Goal: Book appointment/travel/reservation

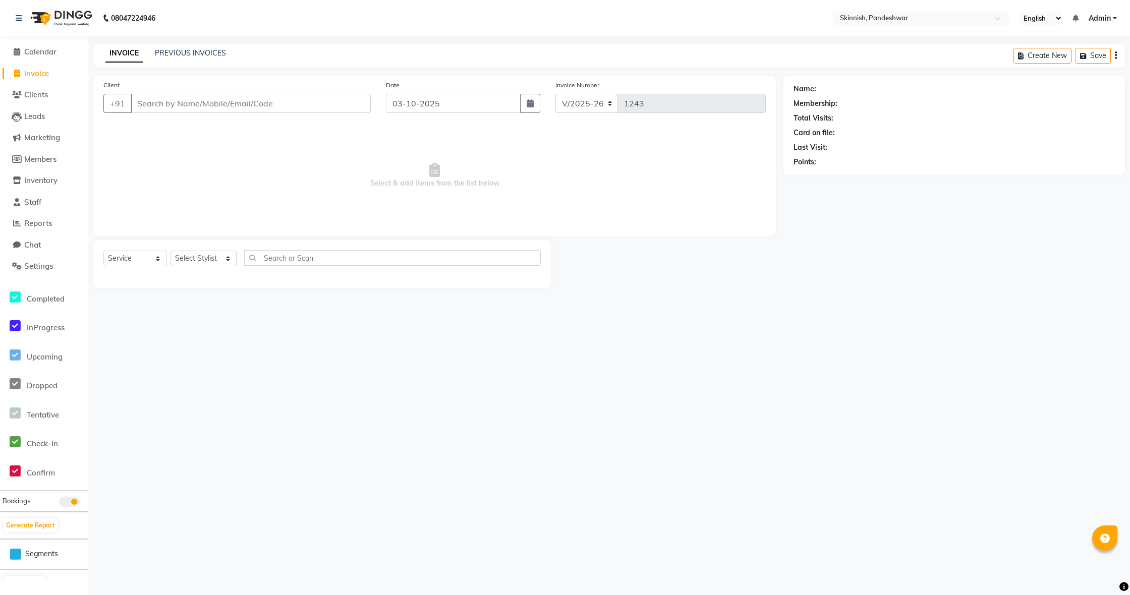
select select "7886"
select select "service"
click at [44, 51] on span "Calendar" at bounding box center [40, 52] width 32 height 10
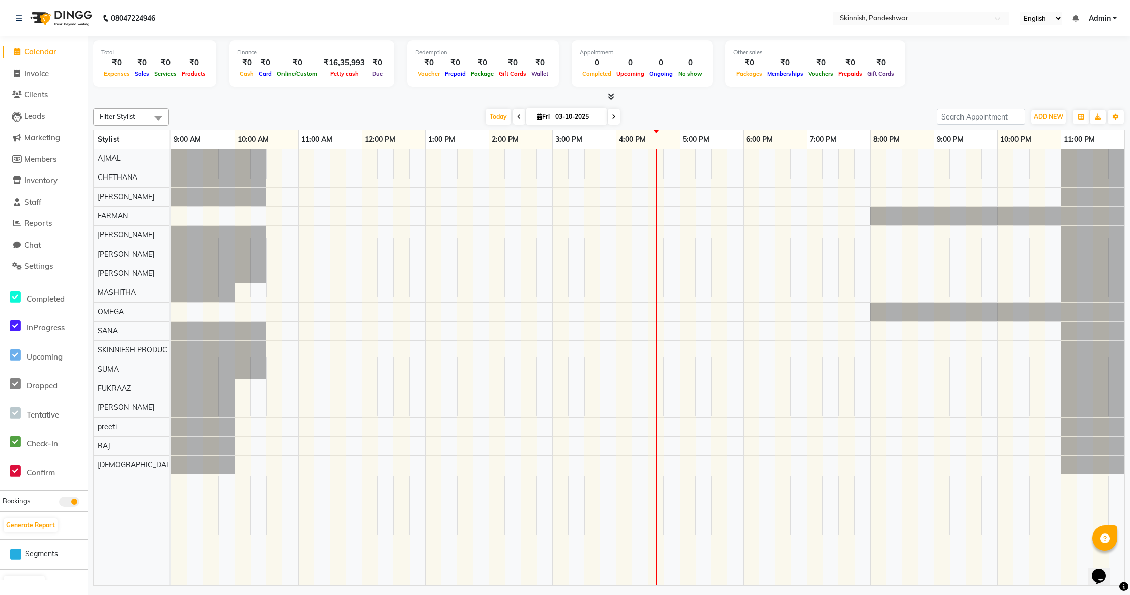
click at [242, 425] on div at bounding box center [648, 367] width 954 height 436
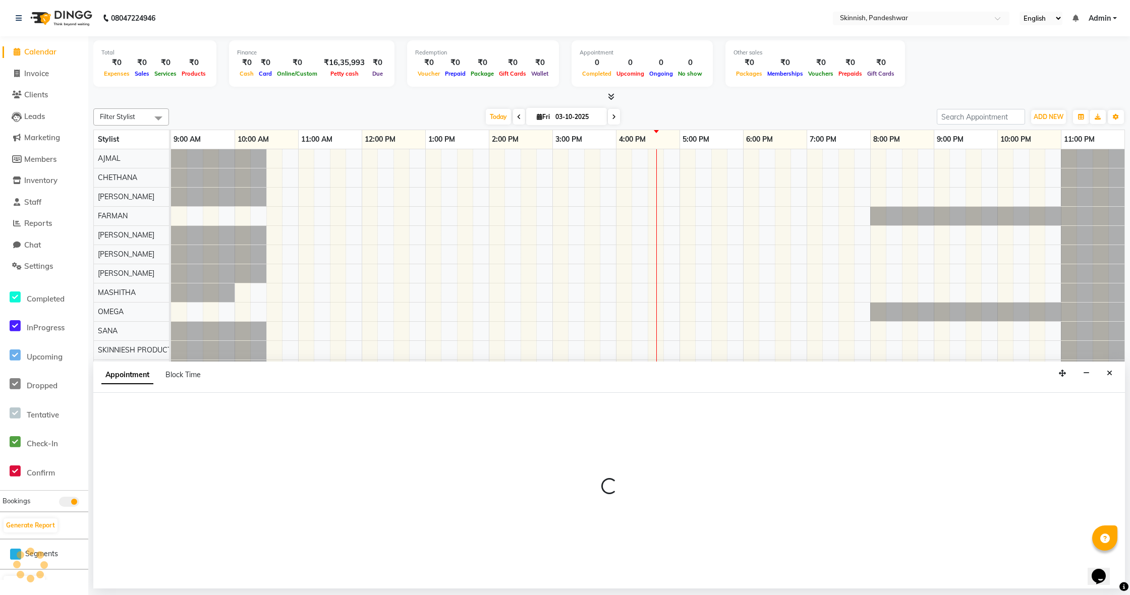
select select "92629"
select select "600"
select select "tentative"
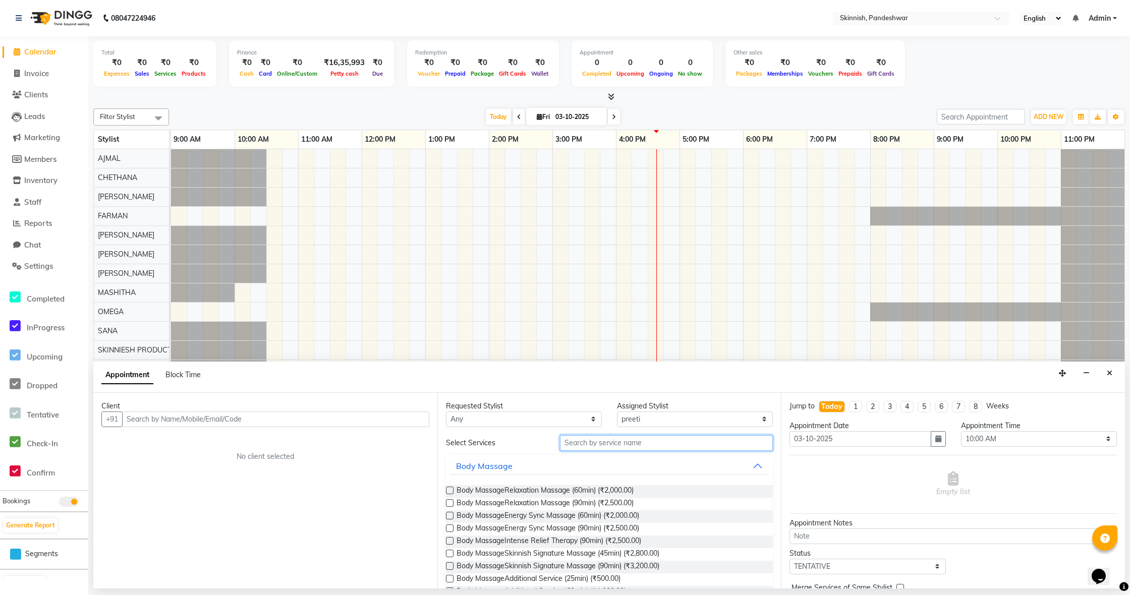
click at [589, 445] on input "text" at bounding box center [666, 443] width 213 height 16
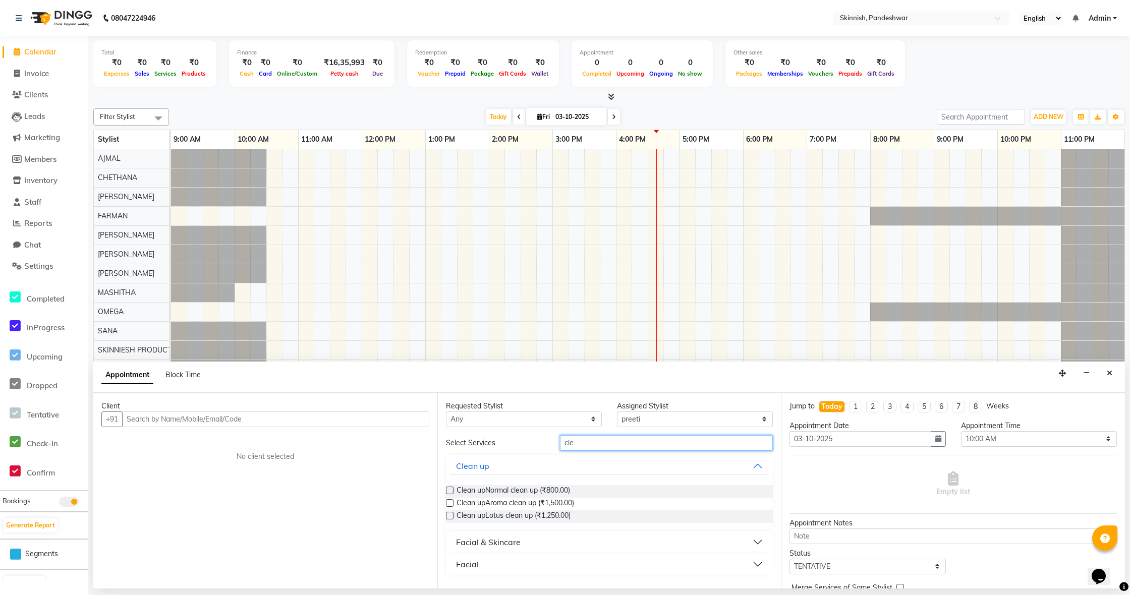
type input "clean"
drag, startPoint x: 573, startPoint y: 465, endPoint x: 452, endPoint y: 490, distance: 124.3
click at [453, 490] on label at bounding box center [450, 491] width 8 height 8
click at [453, 490] on input "checkbox" at bounding box center [449, 491] width 7 height 7
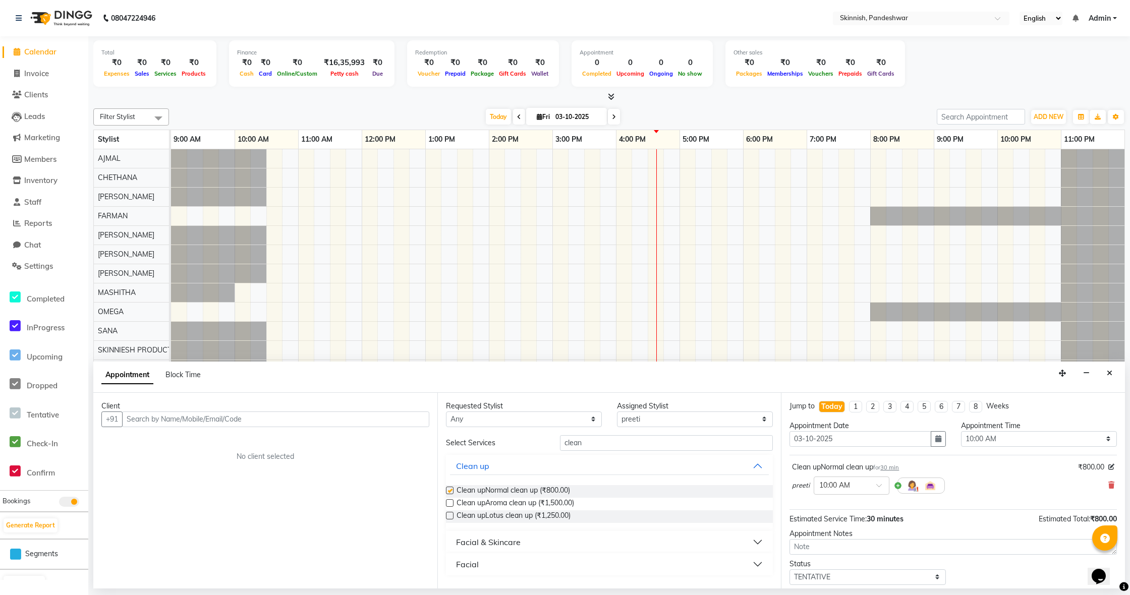
checkbox input "false"
click at [268, 424] on input "text" at bounding box center [275, 420] width 307 height 16
type input "821765170"
click at [398, 415] on span "Add Client" at bounding box center [409, 419] width 34 height 9
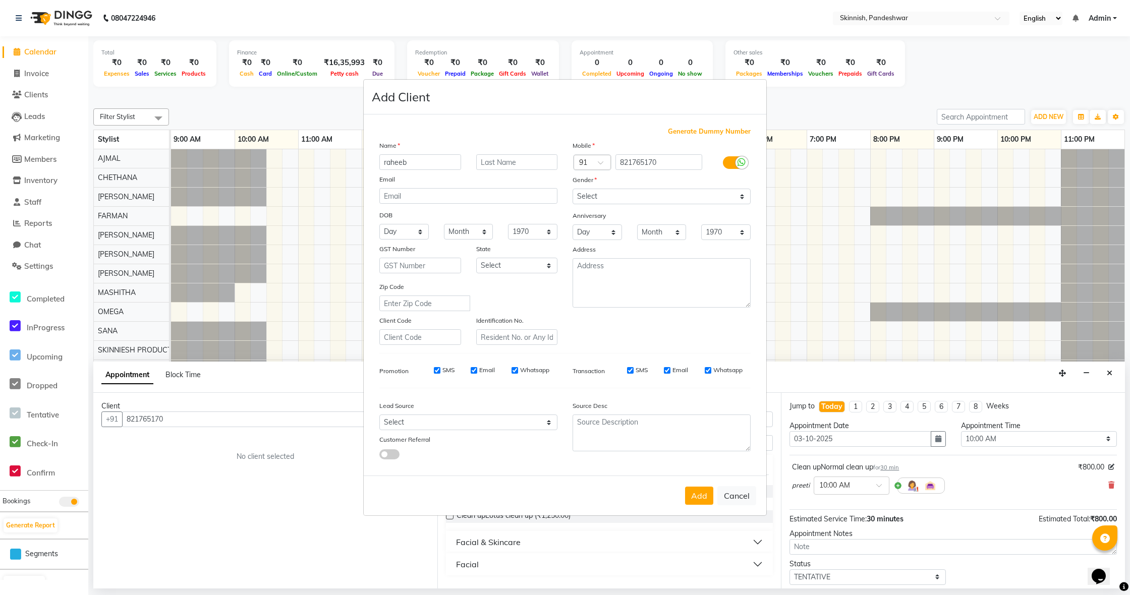
type input "raheeb"
select select "[DEMOGRAPHIC_DATA]"
click at [703, 495] on button "Add" at bounding box center [699, 496] width 28 height 18
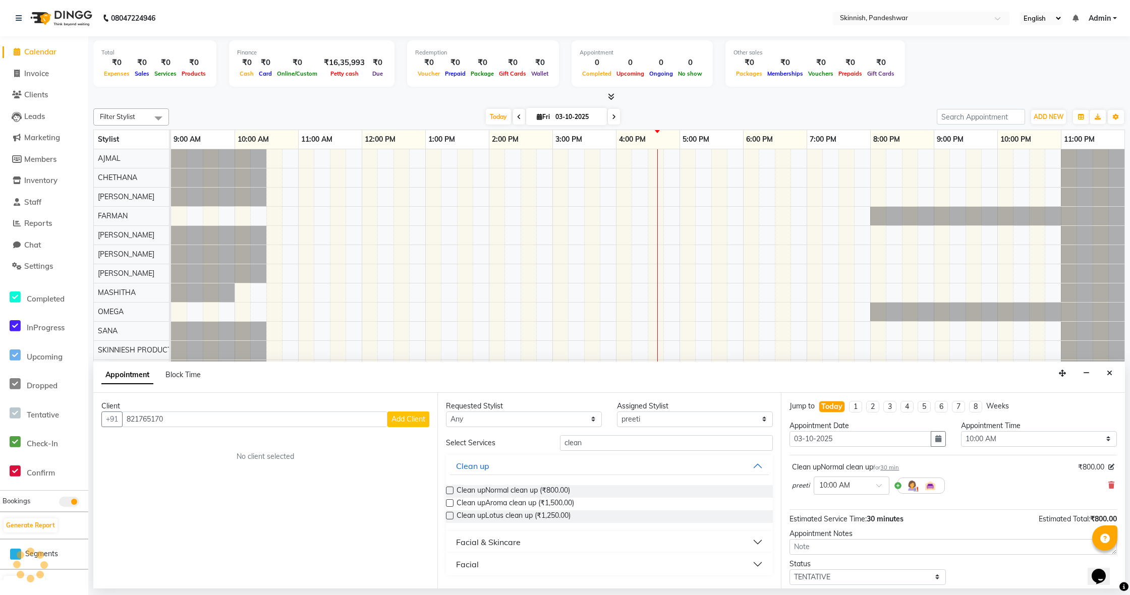
select select
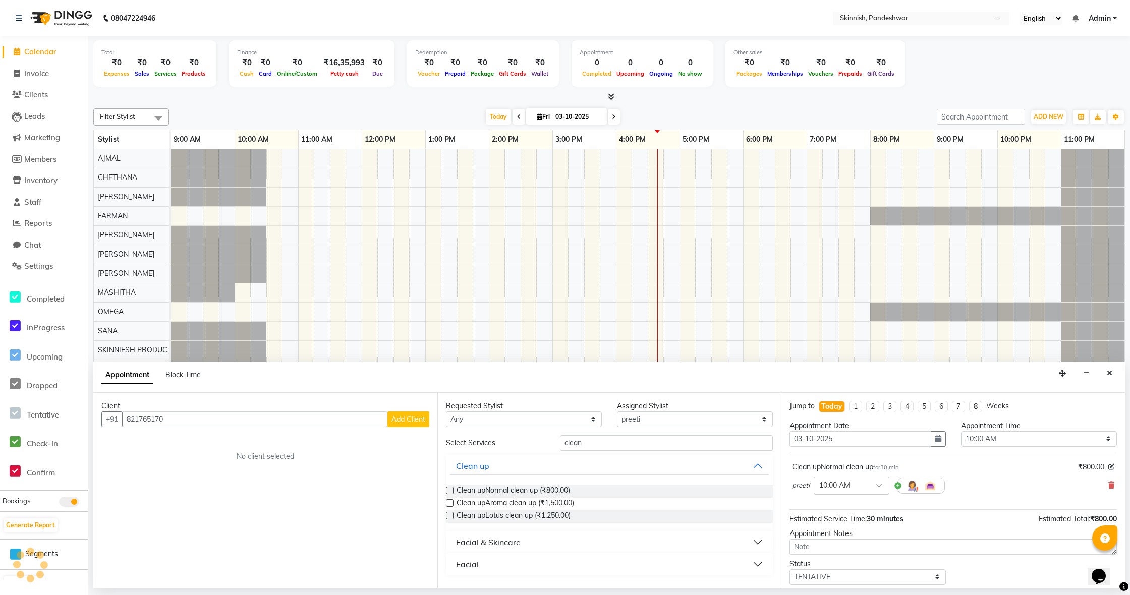
select select
checkbox input "false"
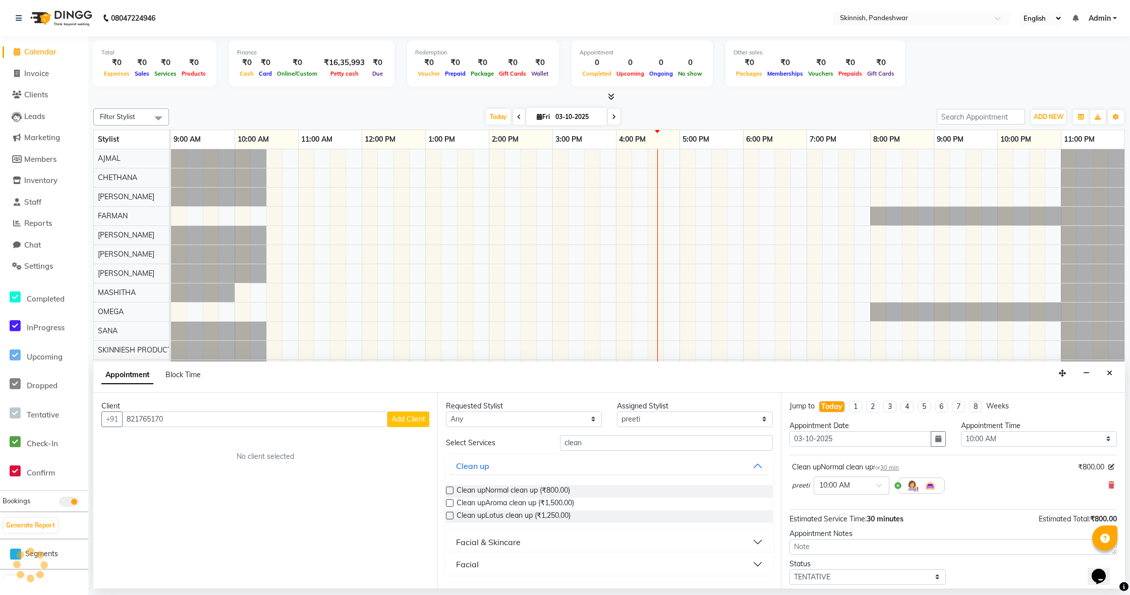
checkbox input "false"
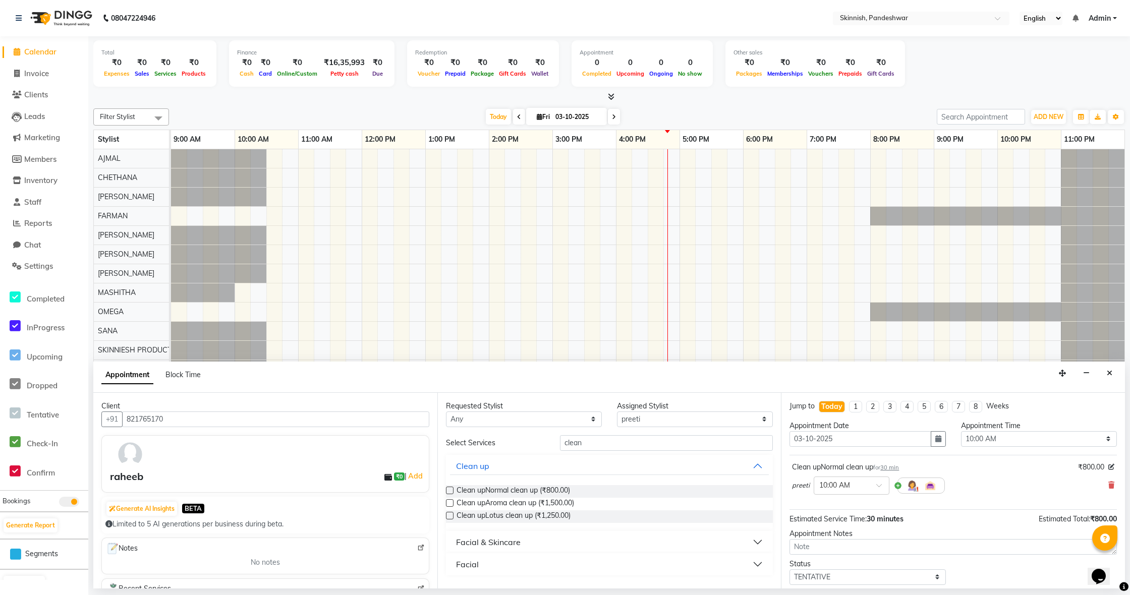
drag, startPoint x: 1113, startPoint y: 372, endPoint x: 1108, endPoint y: 372, distance: 5.1
click at [1112, 371] on button "Close" at bounding box center [1109, 374] width 15 height 16
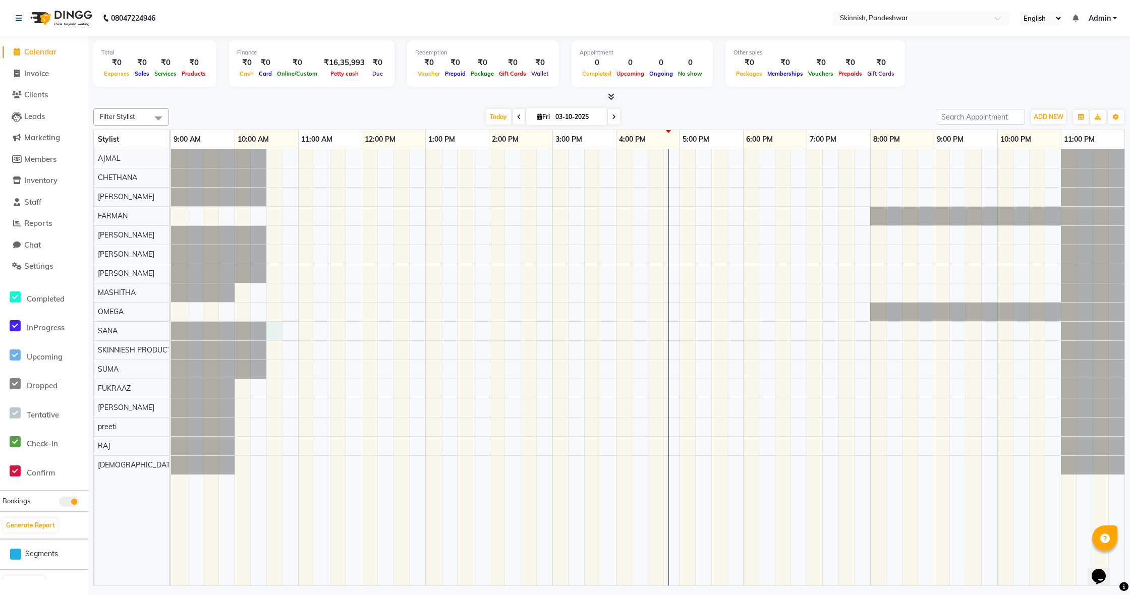
click at [278, 333] on div at bounding box center [648, 367] width 954 height 436
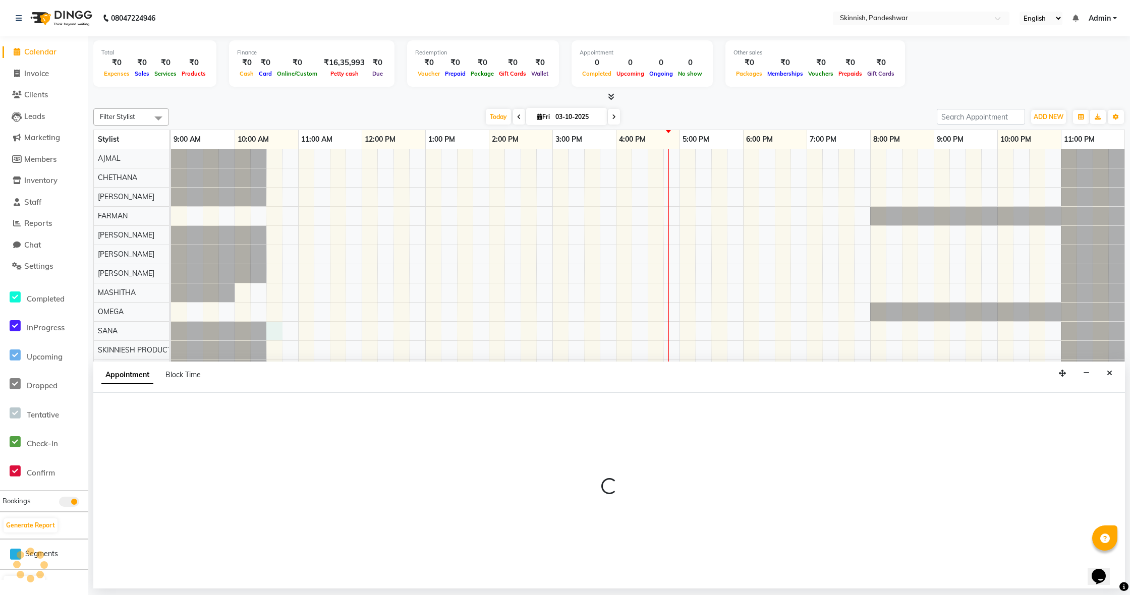
select select "77914"
select select "630"
select select "tentative"
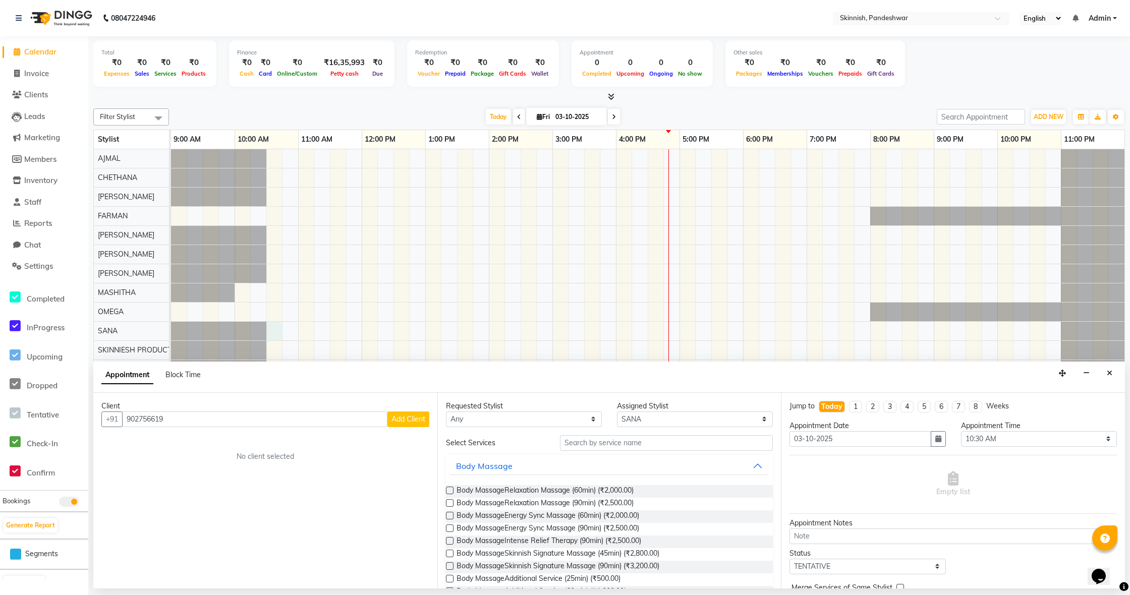
type input "902756619"
click at [403, 418] on span "Add Client" at bounding box center [409, 419] width 34 height 9
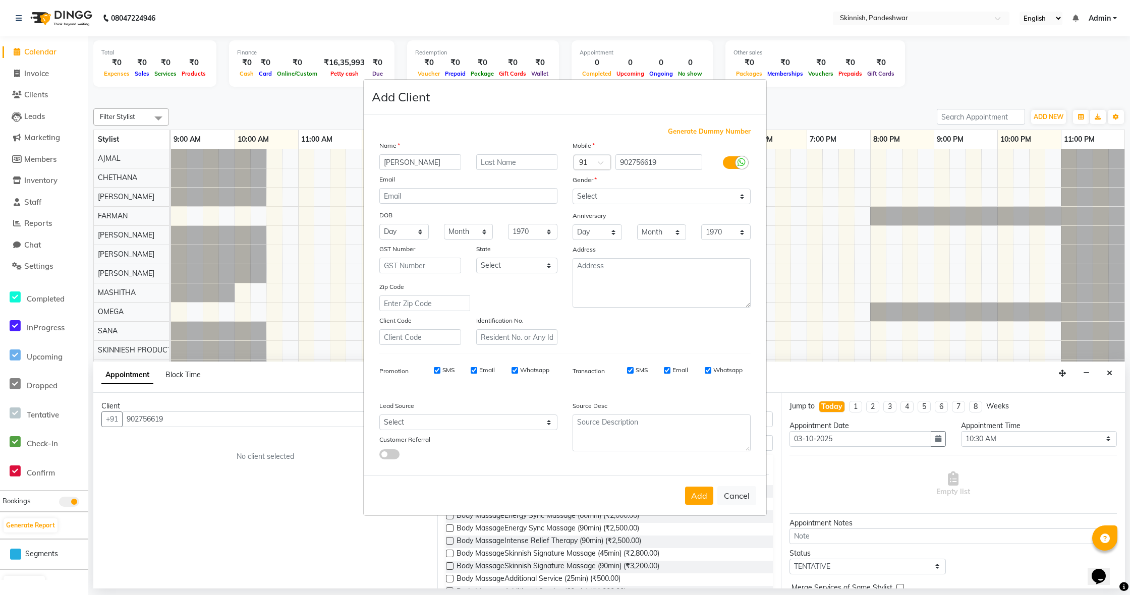
type input "[PERSON_NAME]"
select select "[DEMOGRAPHIC_DATA]"
click at [702, 498] on button "Add" at bounding box center [699, 496] width 28 height 18
select select
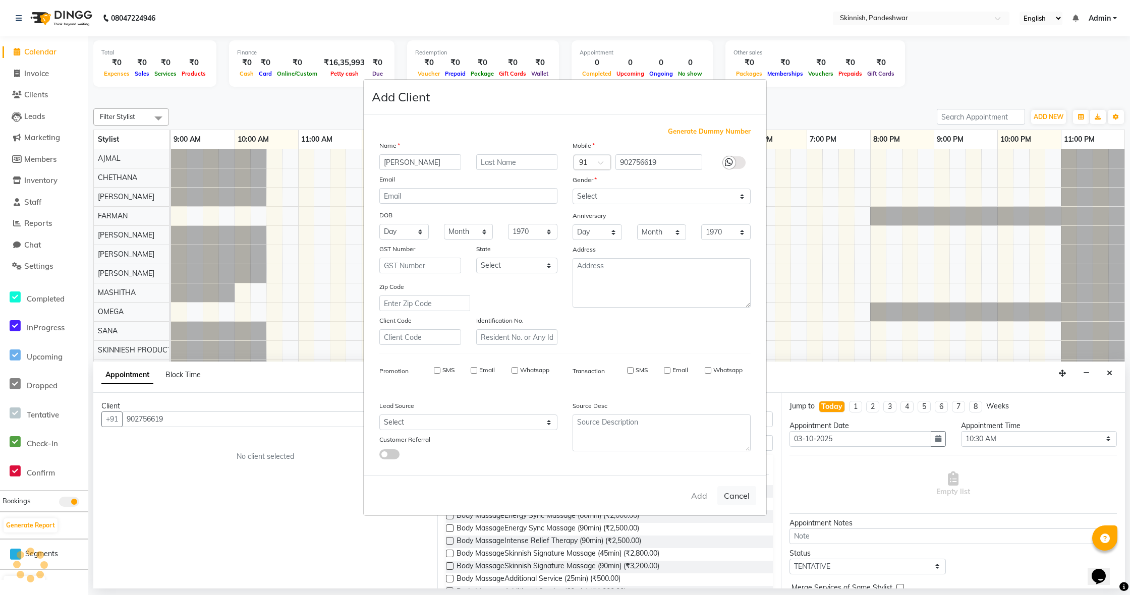
select select
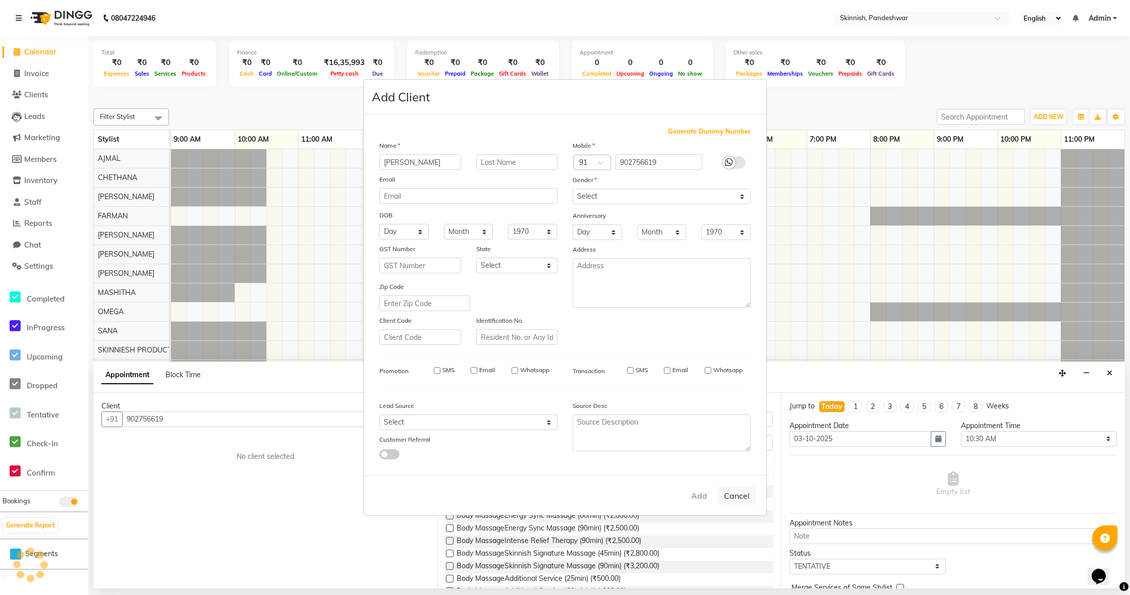
checkbox input "false"
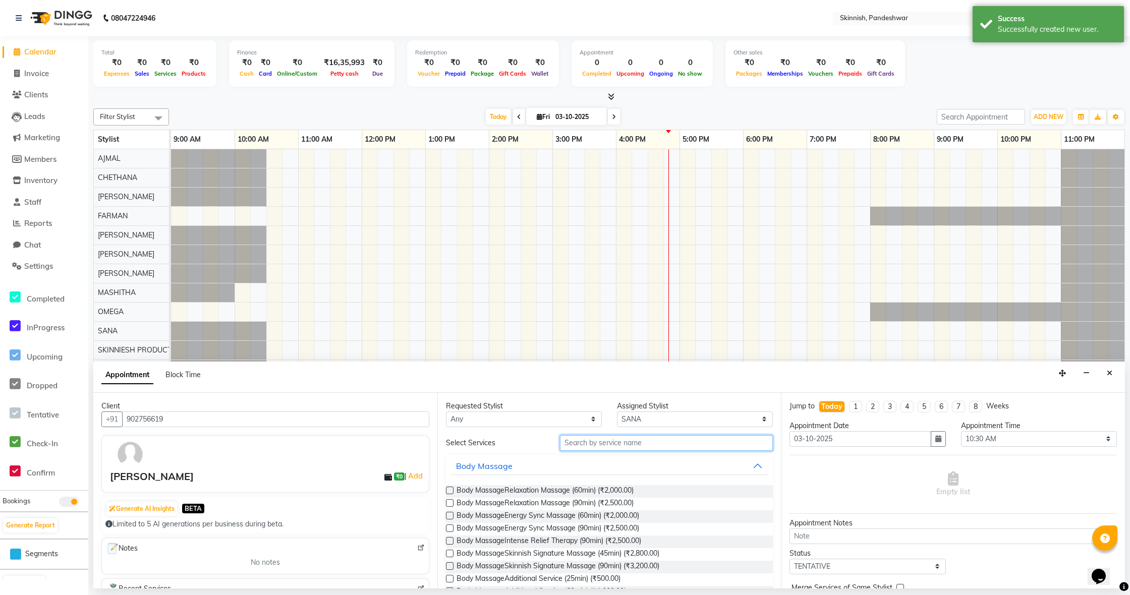
click at [642, 445] on input "text" at bounding box center [666, 443] width 213 height 16
type input "s"
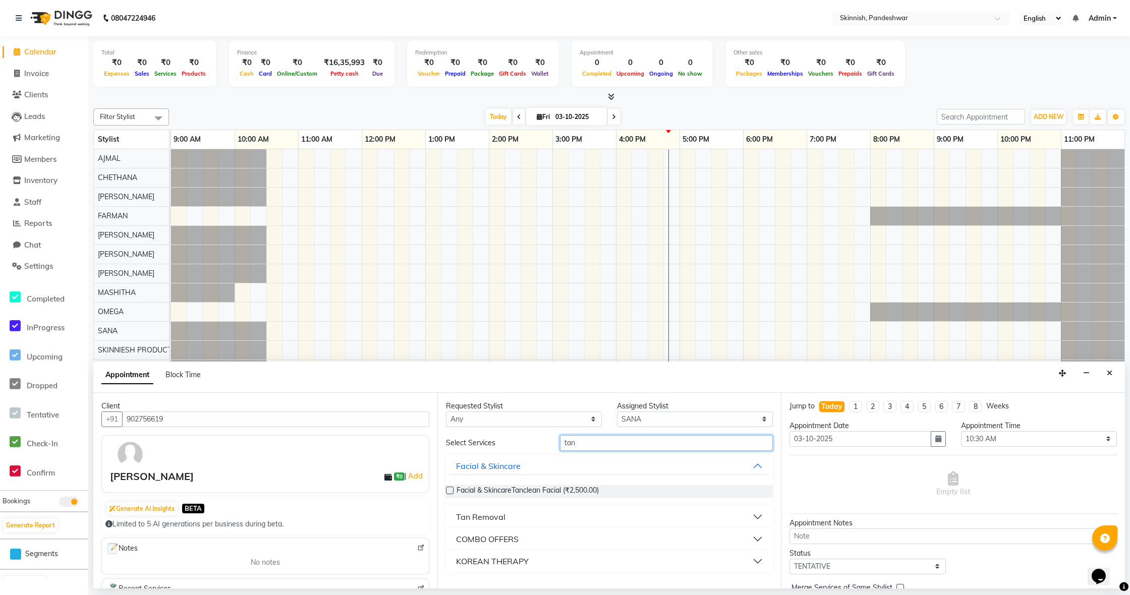
type input "tan"
click at [489, 518] on div "Tan Removal" at bounding box center [480, 517] width 49 height 12
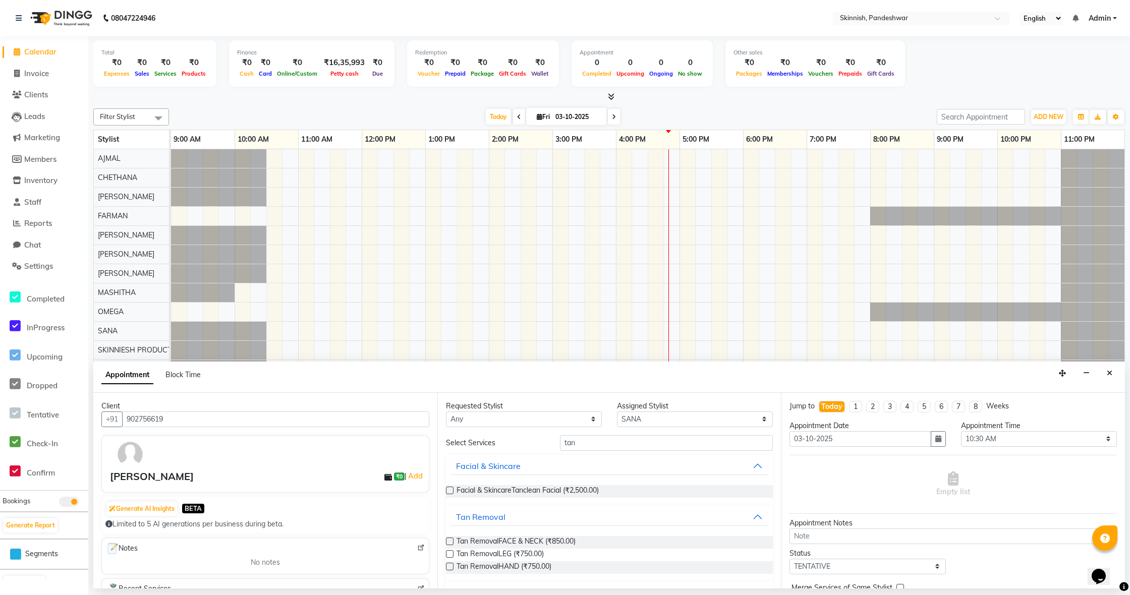
click at [450, 540] on label at bounding box center [450, 542] width 8 height 8
click at [450, 540] on input "checkbox" at bounding box center [449, 542] width 7 height 7
checkbox input "false"
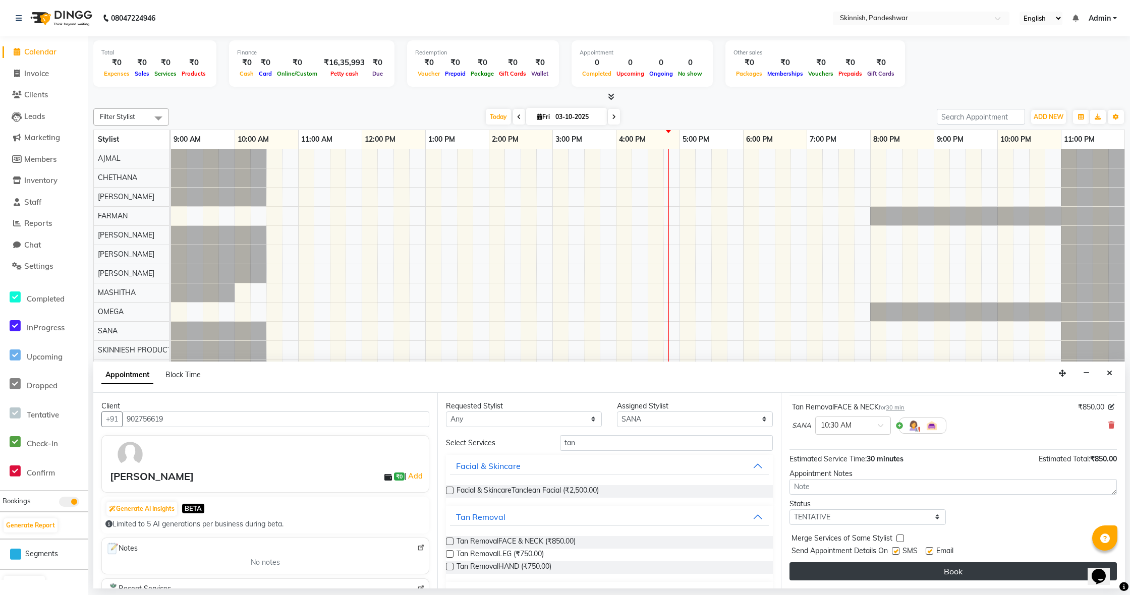
scroll to position [60, 0]
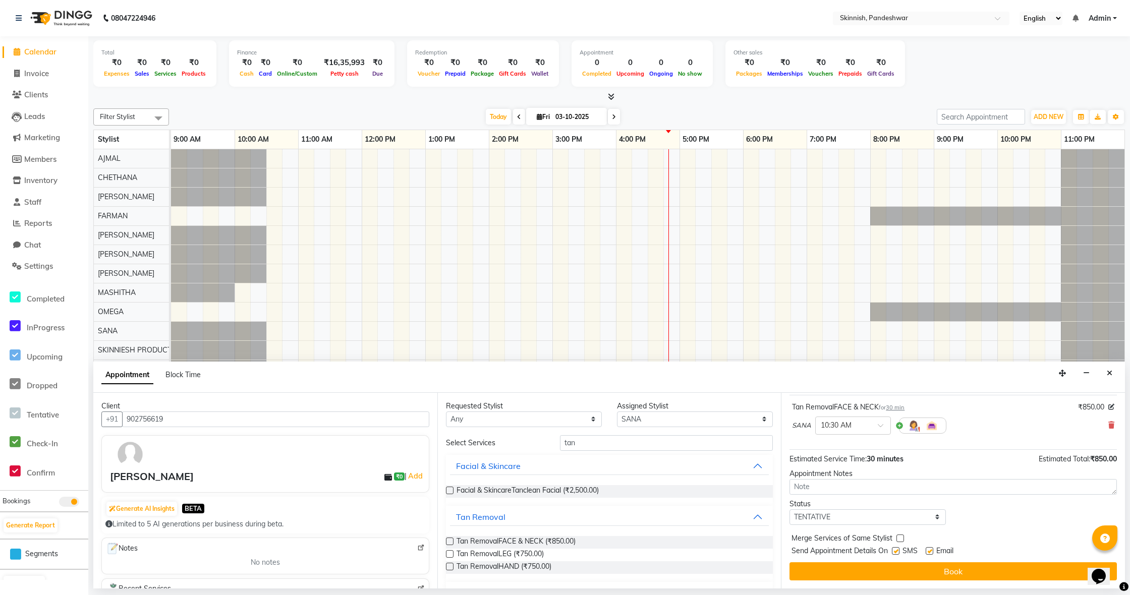
click at [871, 574] on button "Book" at bounding box center [953, 572] width 327 height 18
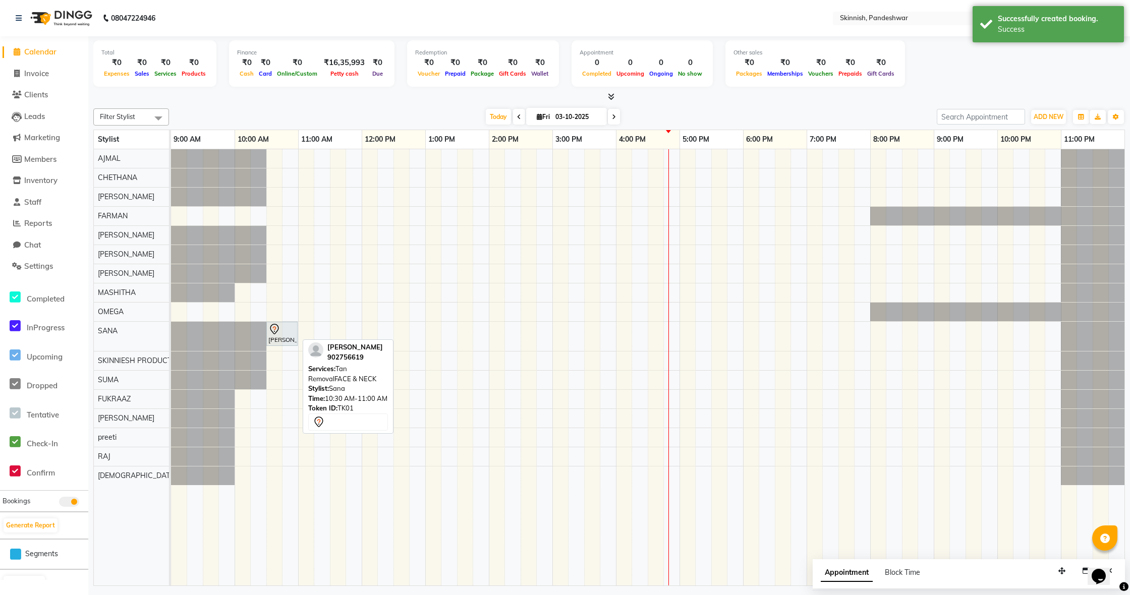
click at [279, 330] on icon at bounding box center [274, 329] width 12 height 12
select select "7"
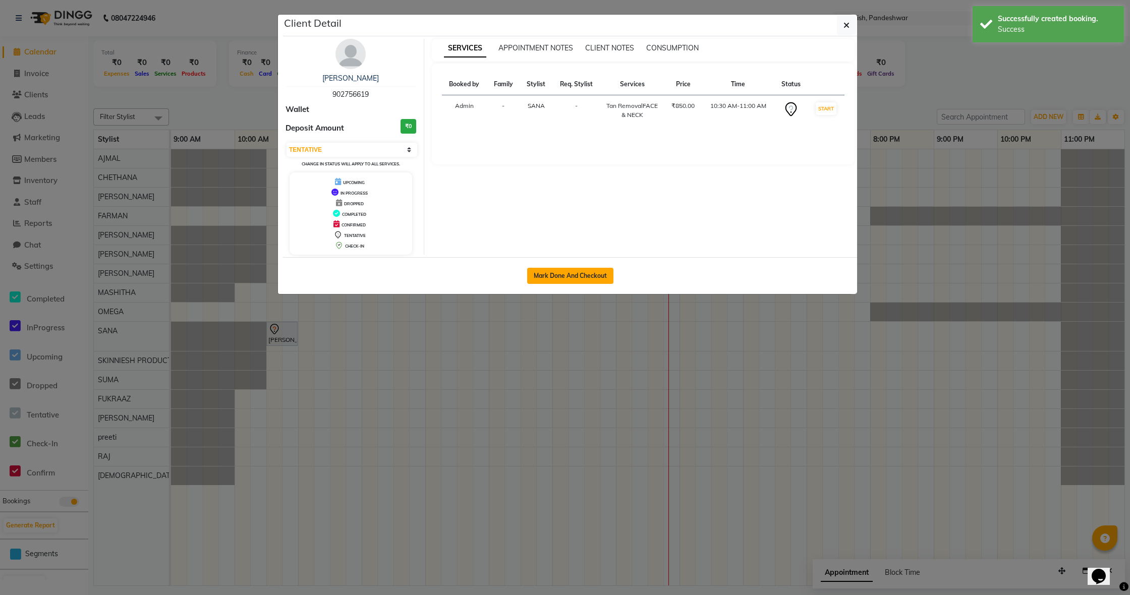
click at [562, 271] on button "Mark Done And Checkout" at bounding box center [570, 276] width 86 height 16
select select "7886"
select select "service"
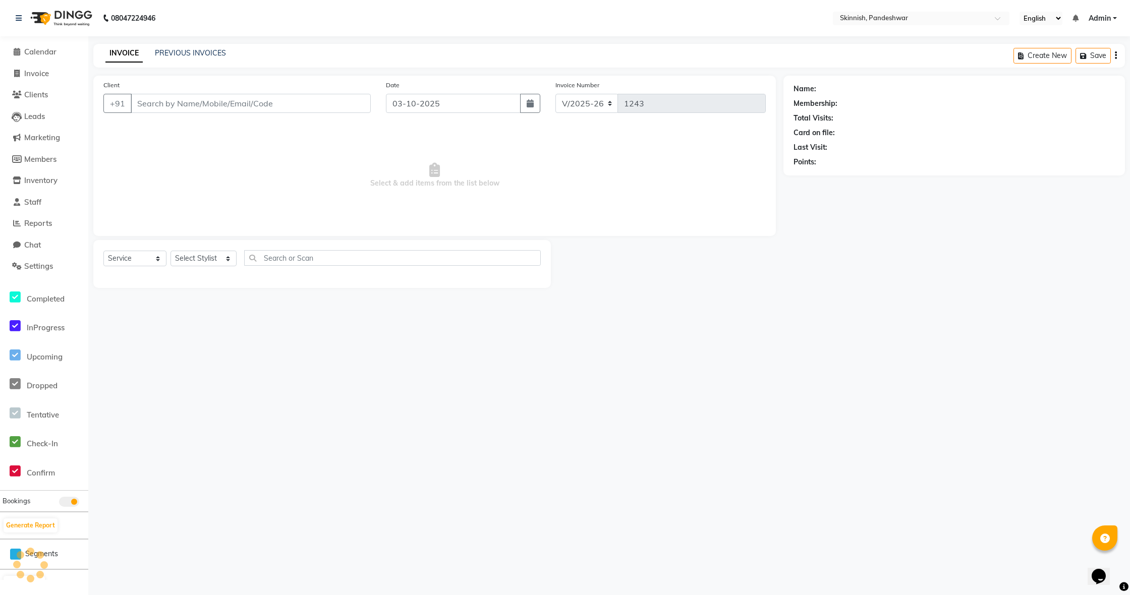
type input "902756619"
select select "77914"
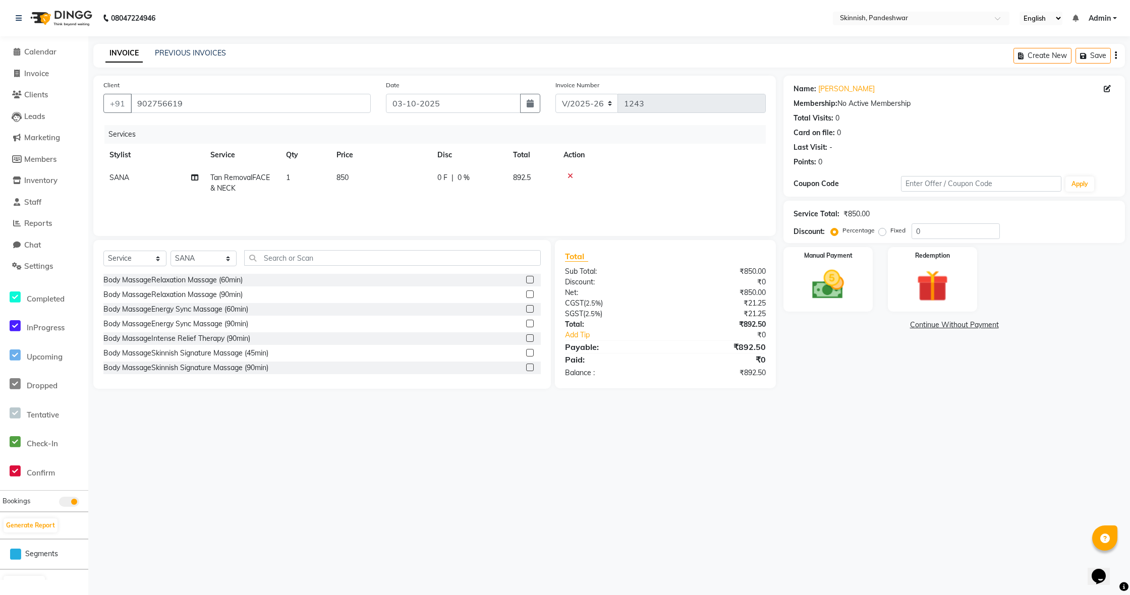
click at [344, 174] on span "850" at bounding box center [343, 177] width 12 height 9
select select "77914"
click at [437, 181] on input "850" at bounding box center [428, 181] width 89 height 16
type input "8"
drag, startPoint x: 438, startPoint y: 182, endPoint x: 430, endPoint y: 177, distance: 10.2
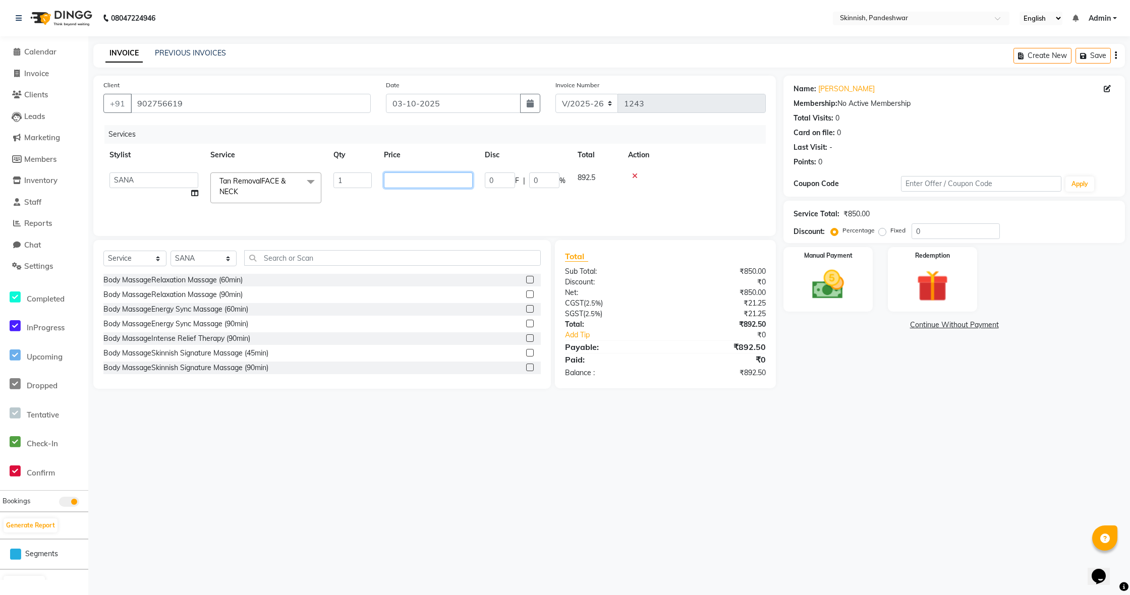
click at [429, 177] on input "number" at bounding box center [428, 181] width 89 height 16
type input "500"
drag, startPoint x: 691, startPoint y: 208, endPoint x: 684, endPoint y: 209, distance: 7.6
click at [690, 208] on div "Services Stylist Service Qty Price Disc Total Action SANA Tan RemovalFACE & NEC…" at bounding box center [434, 175] width 662 height 101
click at [833, 300] on img at bounding box center [828, 285] width 54 height 38
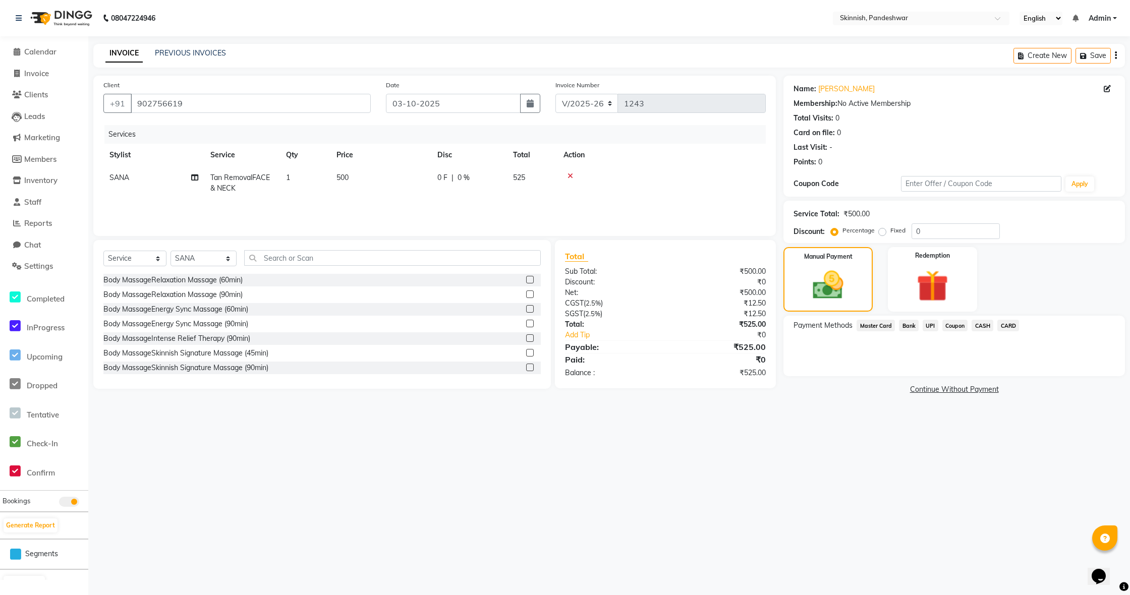
click at [931, 326] on span "UPI" at bounding box center [931, 326] width 16 height 12
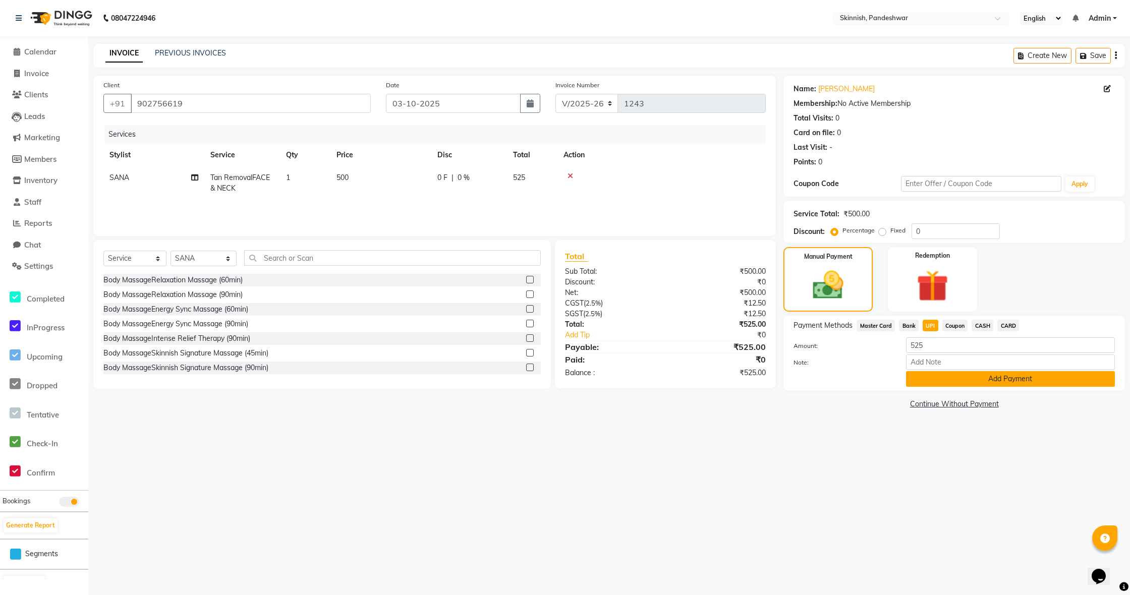
click at [971, 384] on button "Add Payment" at bounding box center [1010, 379] width 209 height 16
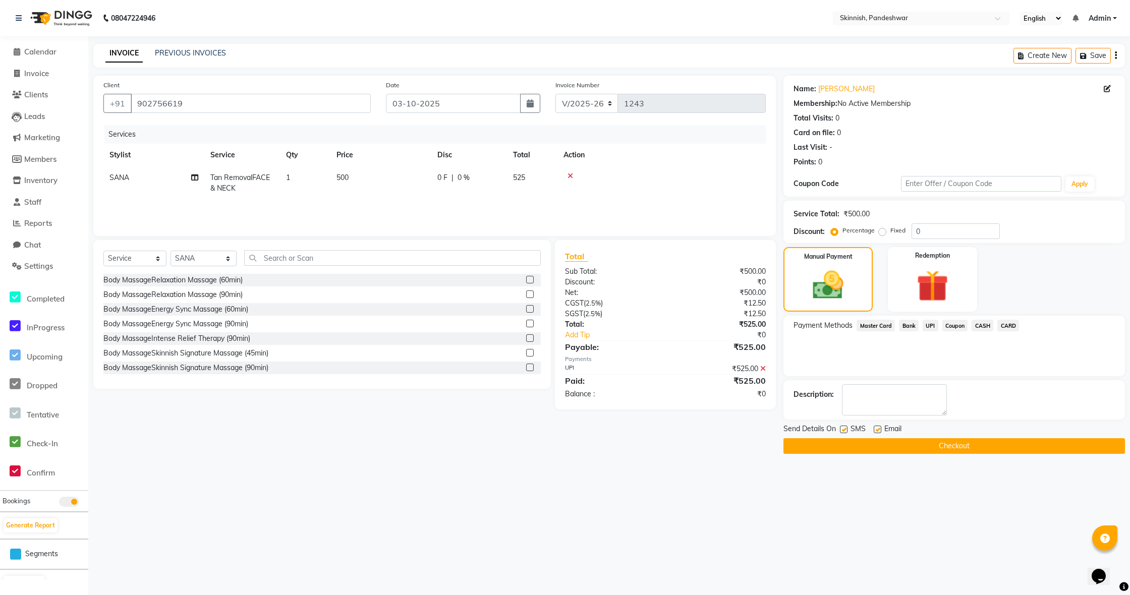
click at [954, 450] on button "Checkout" at bounding box center [955, 446] width 342 height 16
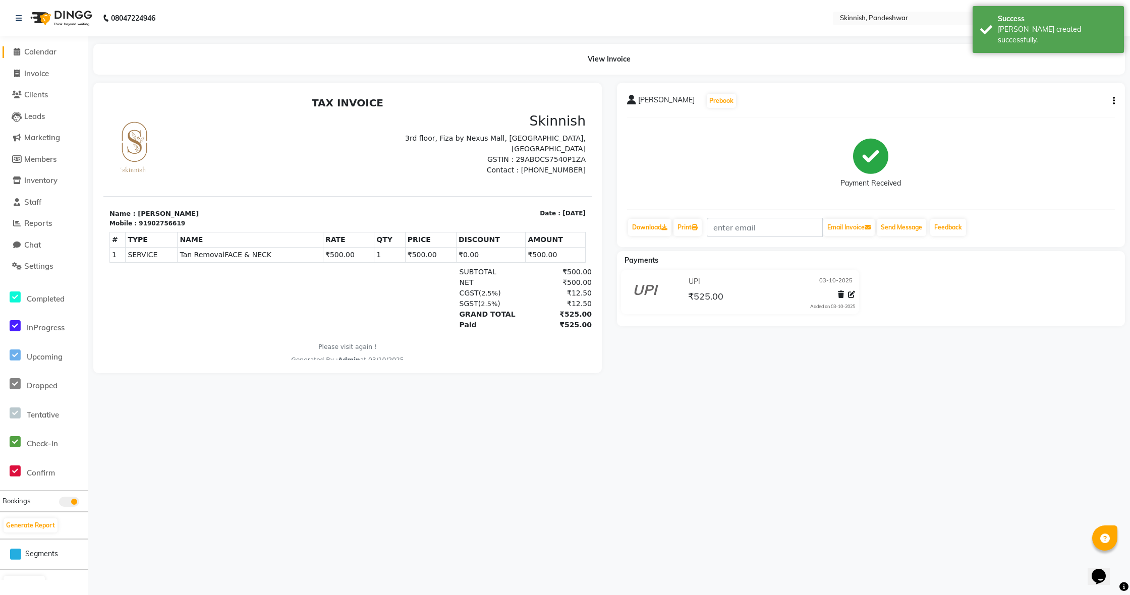
drag, startPoint x: 34, startPoint y: 50, endPoint x: 43, endPoint y: 47, distance: 9.9
click at [34, 50] on span "Calendar" at bounding box center [40, 52] width 32 height 10
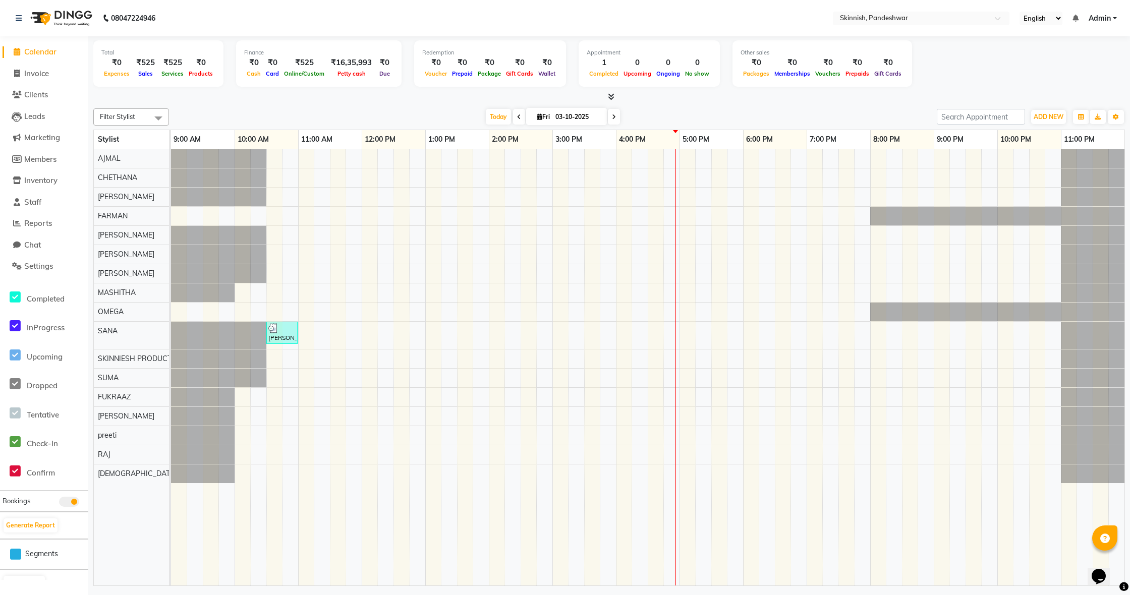
click at [243, 436] on div "[PERSON_NAME], TK01, 10:30 AM-11:00 AM, [PERSON_NAME] & NECK" at bounding box center [648, 367] width 954 height 436
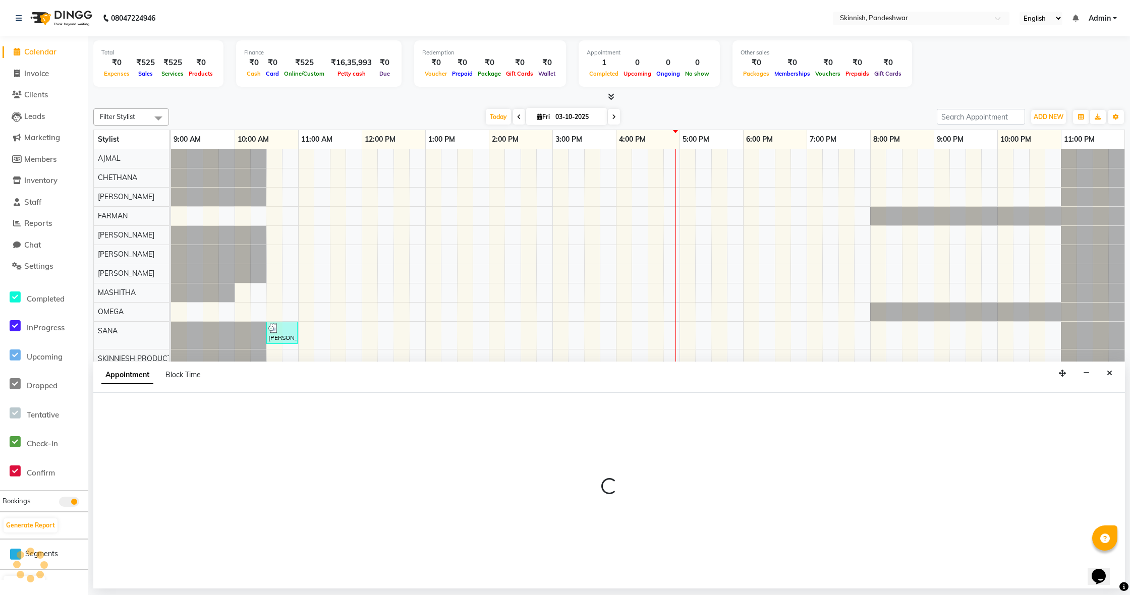
select select "92629"
select select "tentative"
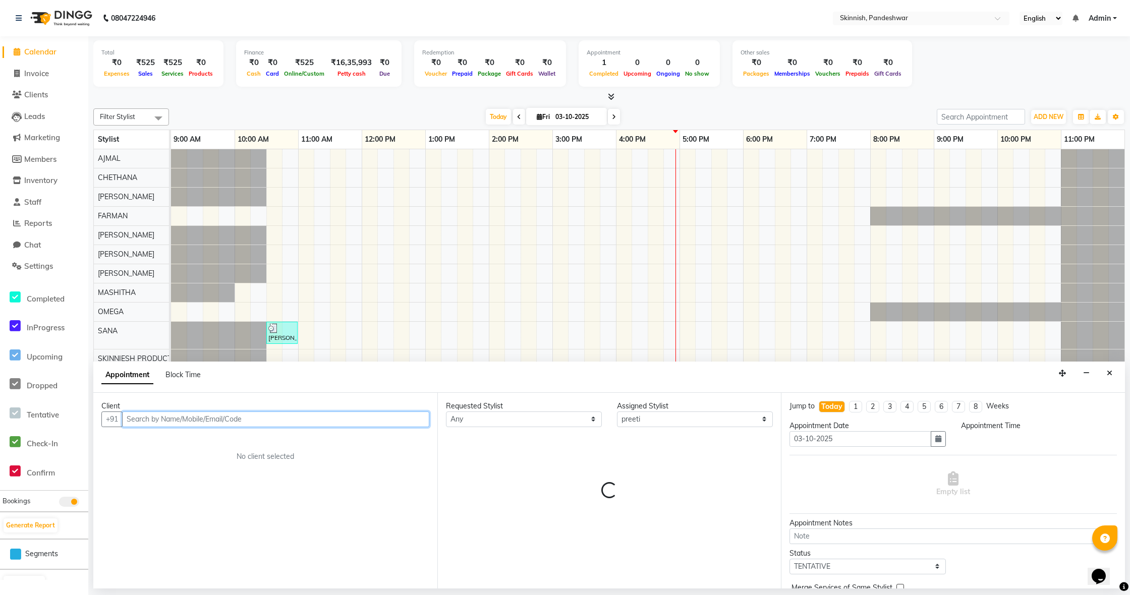
select select "600"
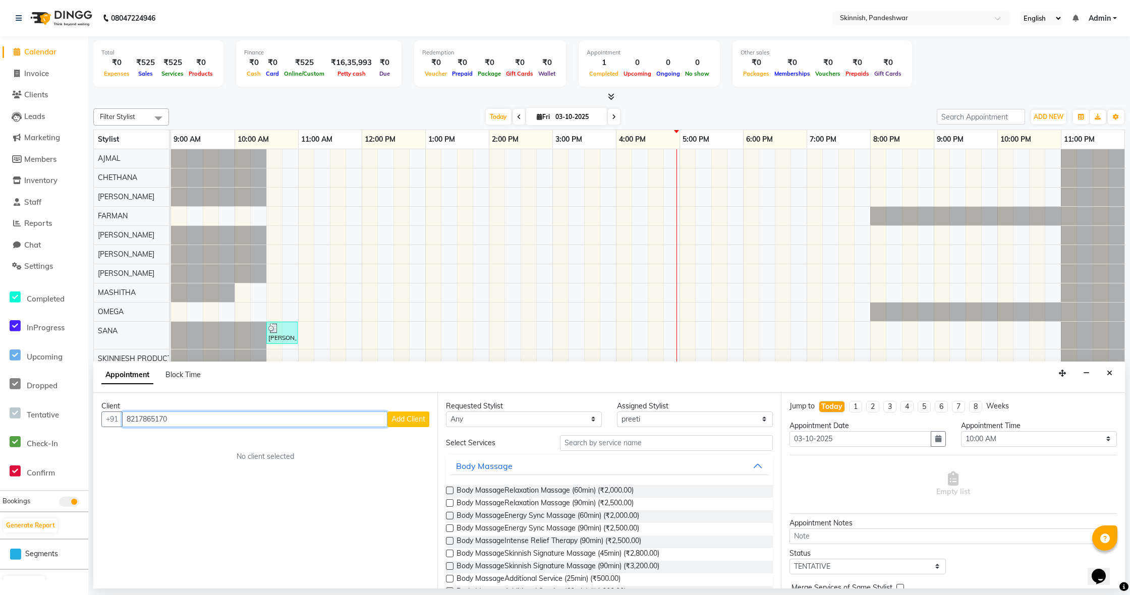
type input "8217865170"
click at [418, 418] on span "Add Client" at bounding box center [409, 419] width 34 height 9
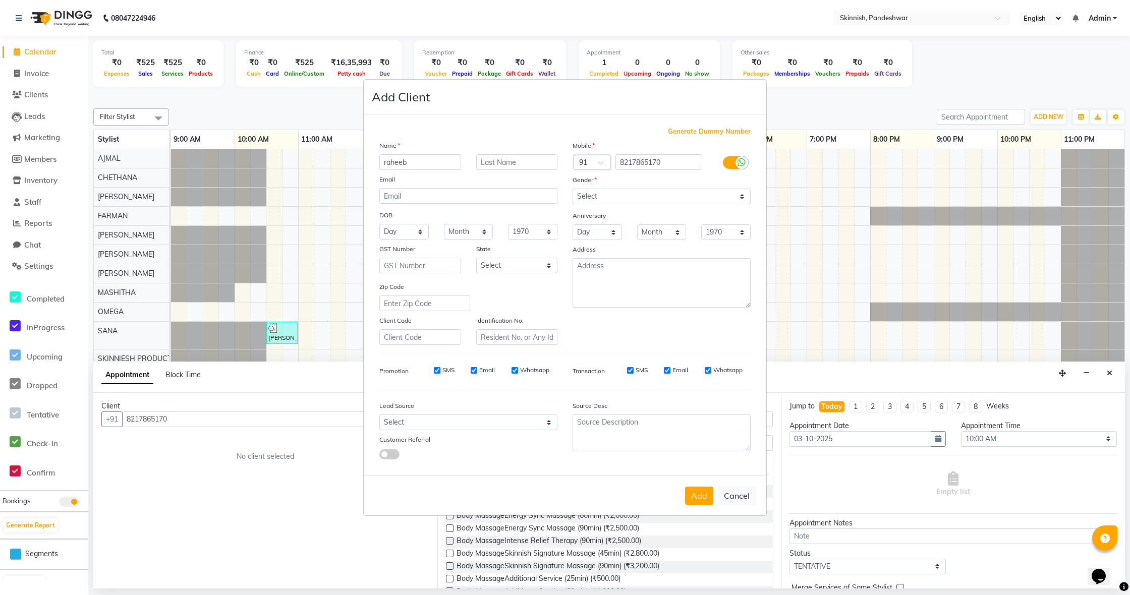
type input "raheeb"
select select "[DEMOGRAPHIC_DATA]"
drag, startPoint x: 699, startPoint y: 498, endPoint x: 666, endPoint y: 489, distance: 34.3
click at [699, 498] on button "Add" at bounding box center [699, 496] width 28 height 18
select select
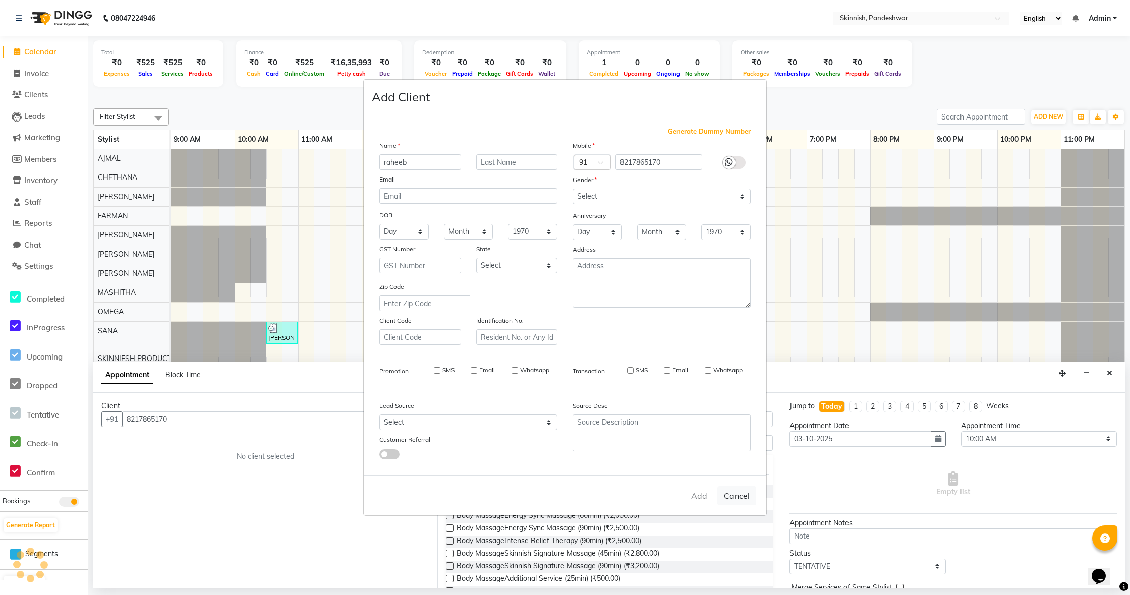
select select
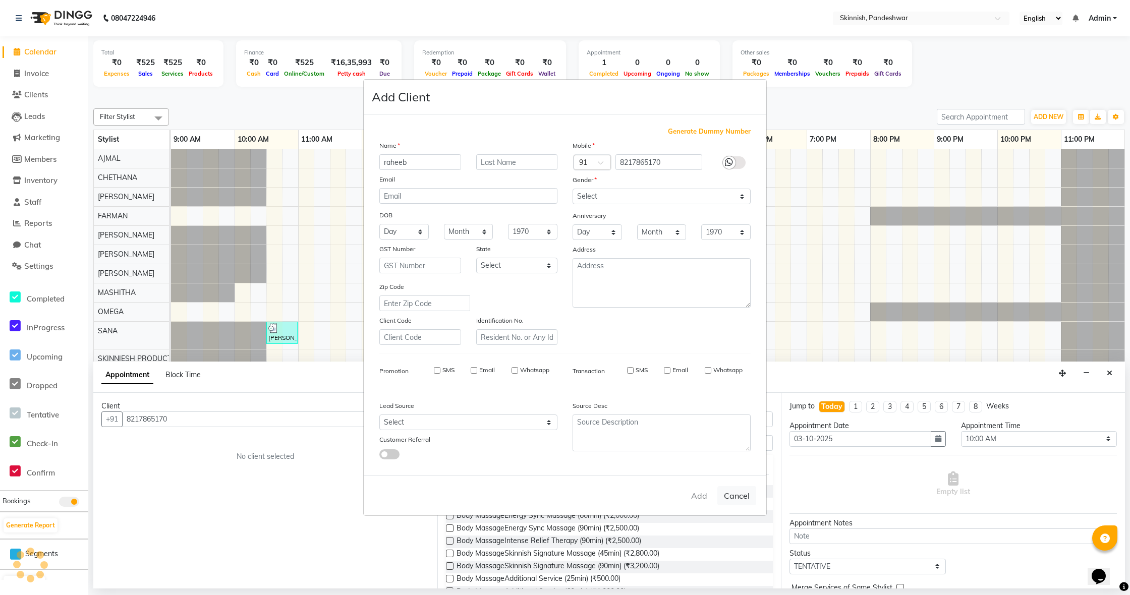
select select
checkbox input "false"
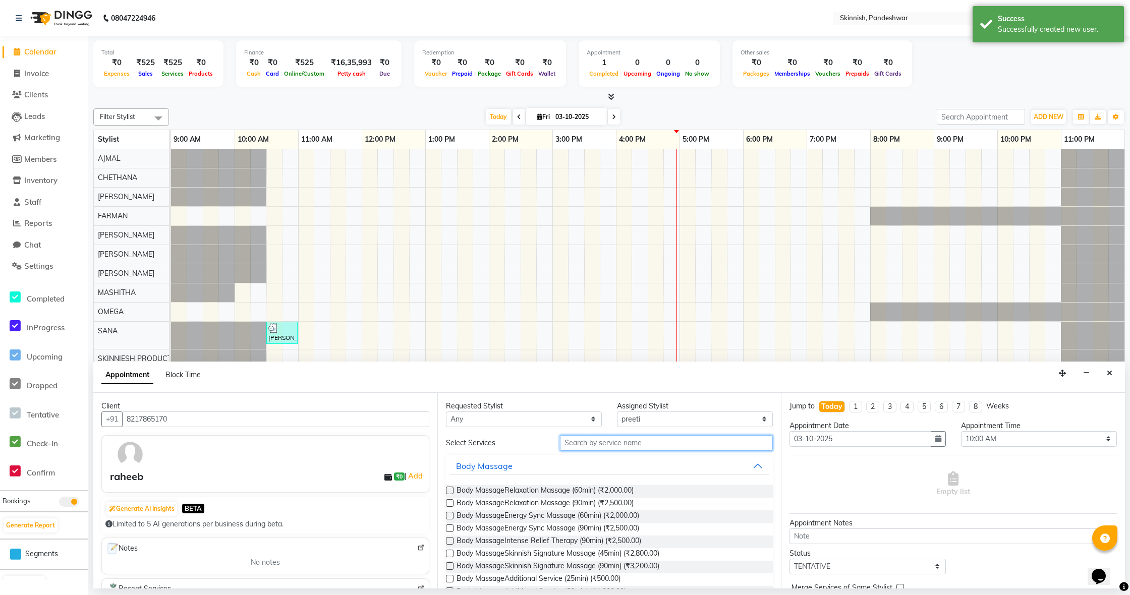
click at [611, 441] on input "text" at bounding box center [666, 443] width 213 height 16
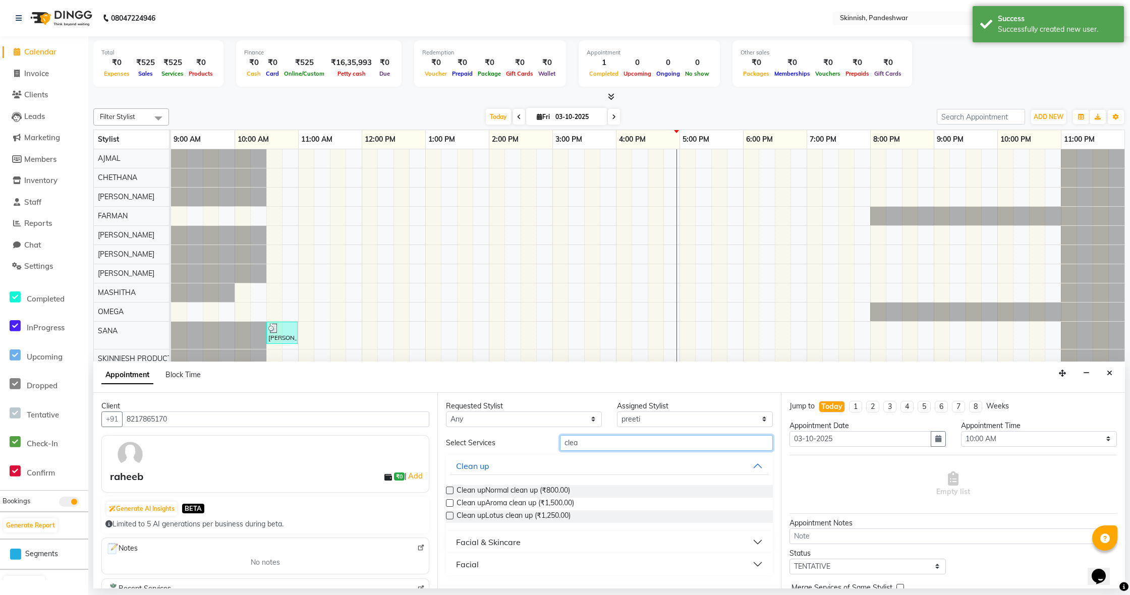
type input "Clea"
drag, startPoint x: 555, startPoint y: 465, endPoint x: 452, endPoint y: 487, distance: 104.9
click at [449, 487] on label at bounding box center [450, 491] width 8 height 8
click at [449, 488] on input "checkbox" at bounding box center [449, 491] width 7 height 7
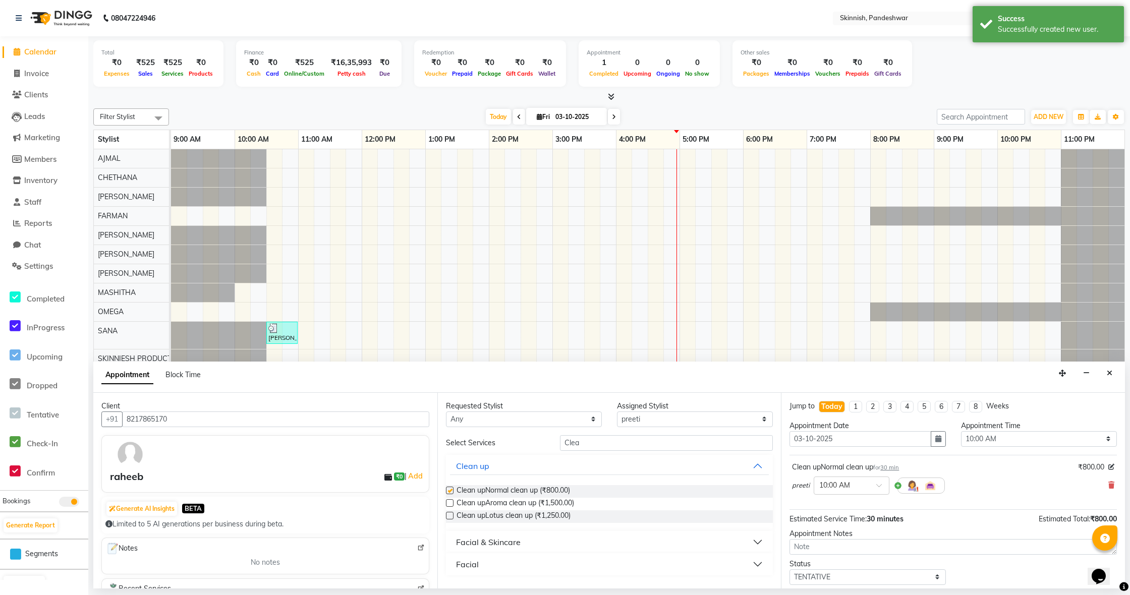
checkbox input "false"
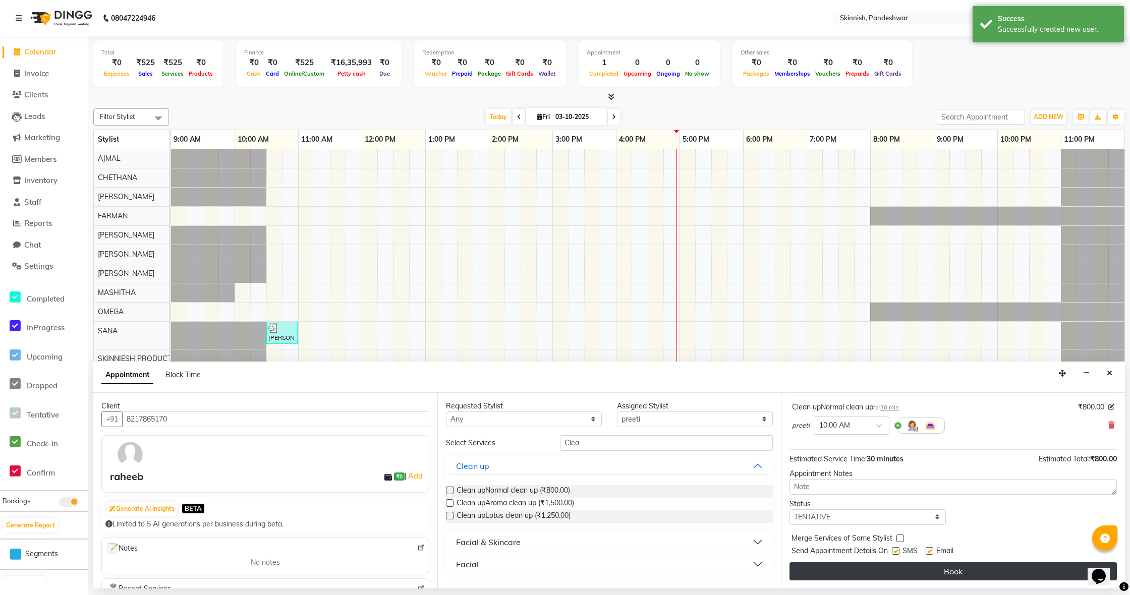
scroll to position [60, 0]
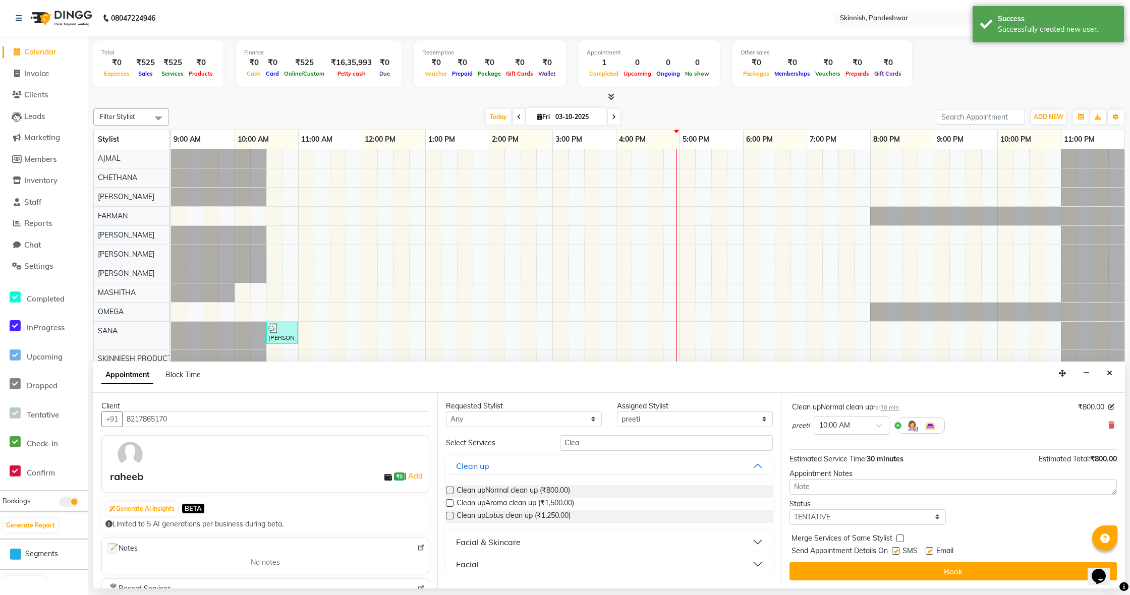
click at [950, 568] on button "Book" at bounding box center [953, 572] width 327 height 18
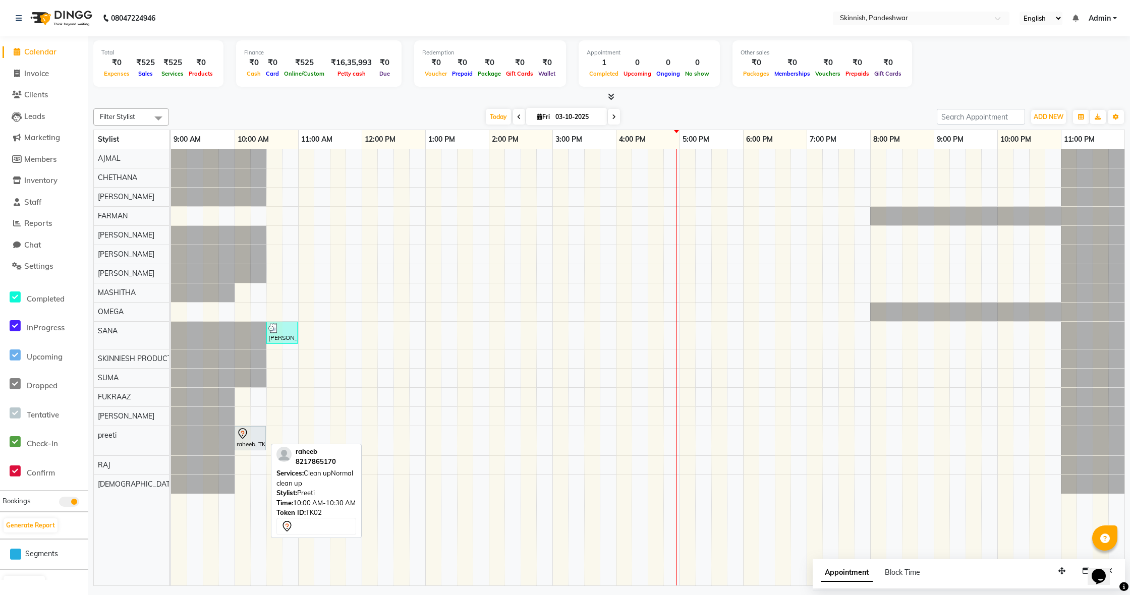
click at [254, 434] on div at bounding box center [250, 434] width 27 height 12
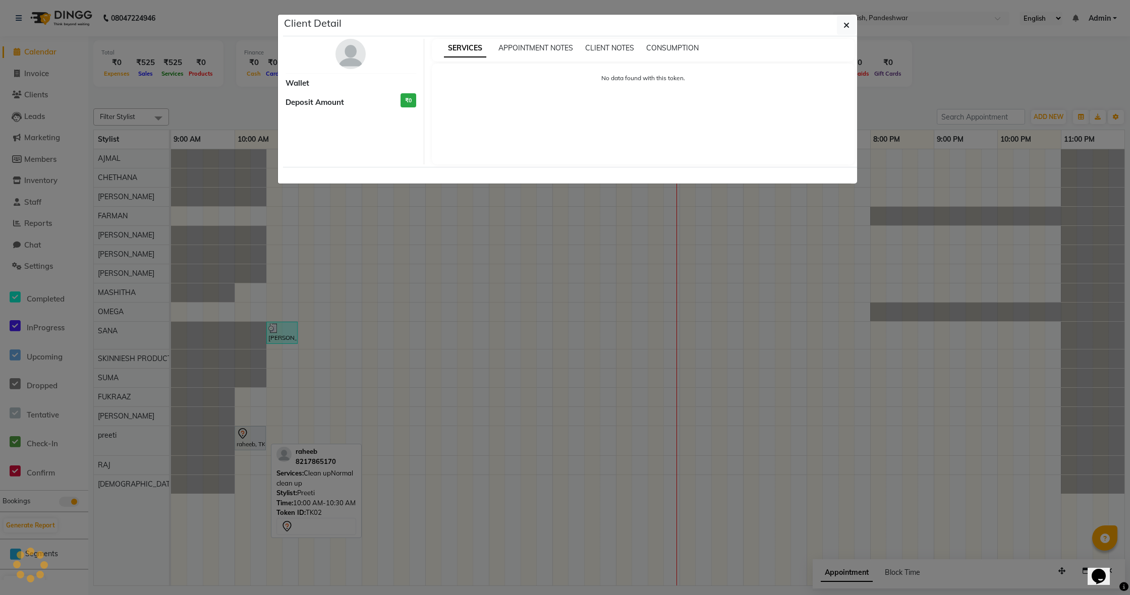
select select "7"
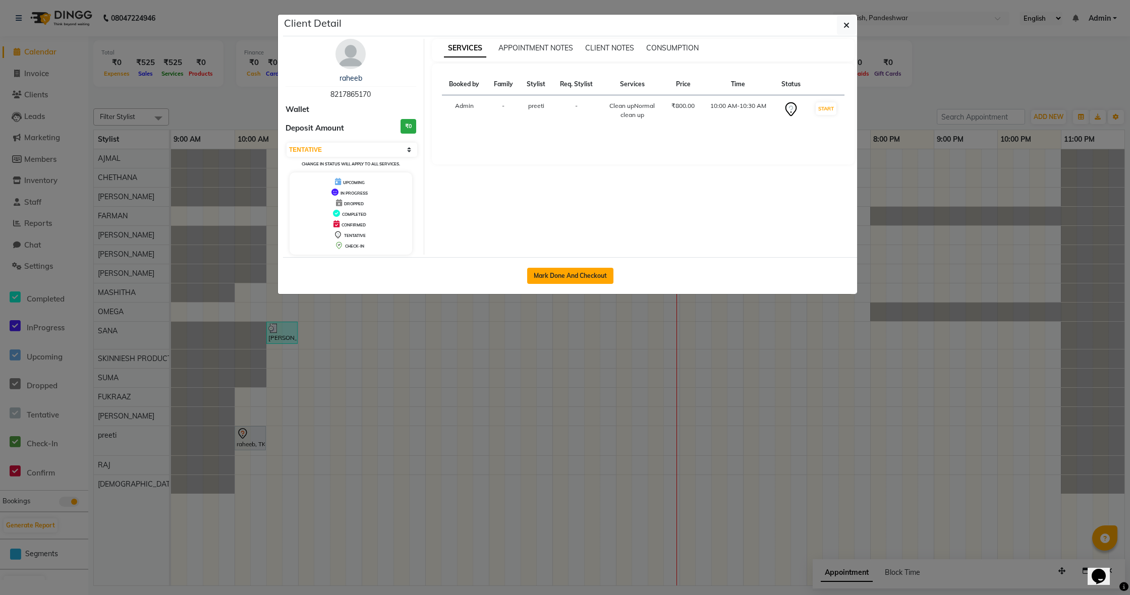
click at [597, 275] on button "Mark Done And Checkout" at bounding box center [570, 276] width 86 height 16
select select "7886"
select select "service"
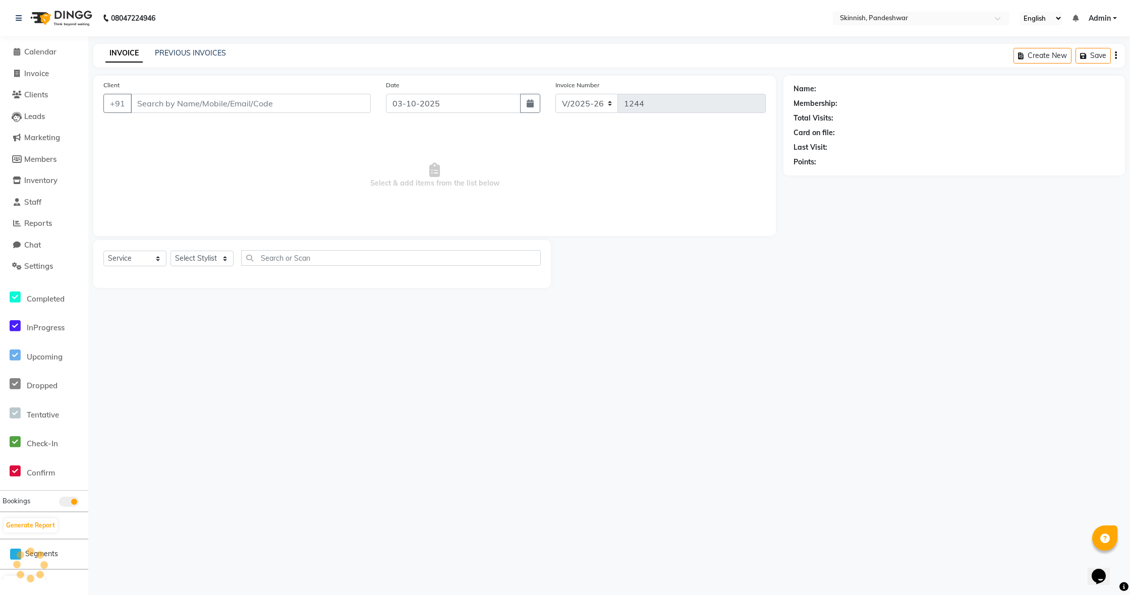
select select "3"
type input "8217865170"
select select "92629"
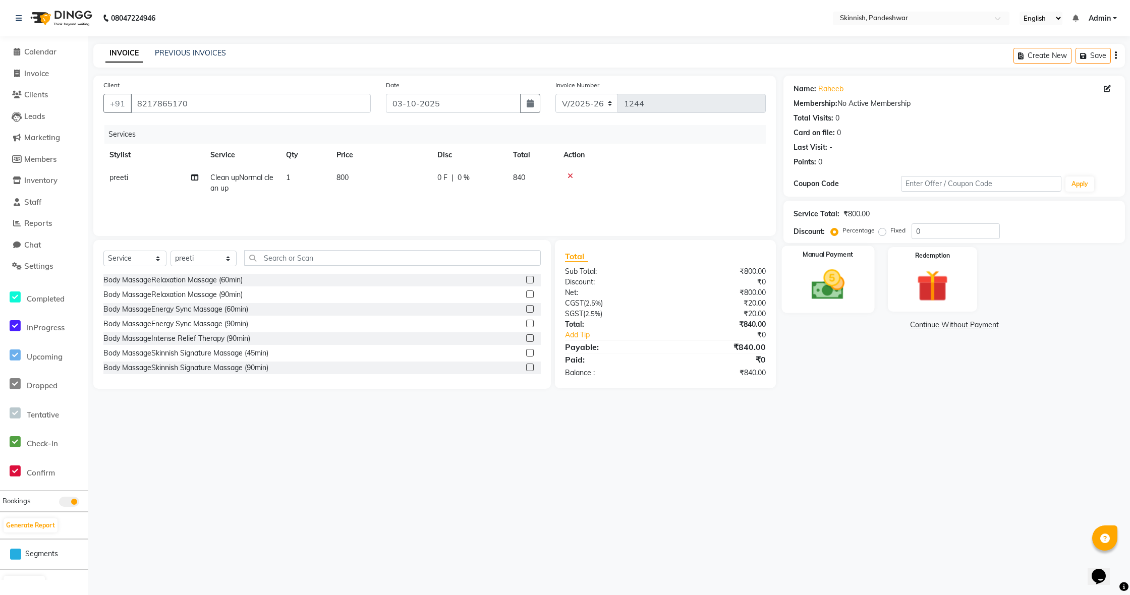
click at [844, 277] on img at bounding box center [828, 285] width 54 height 38
click at [927, 323] on span "UPI" at bounding box center [931, 326] width 16 height 12
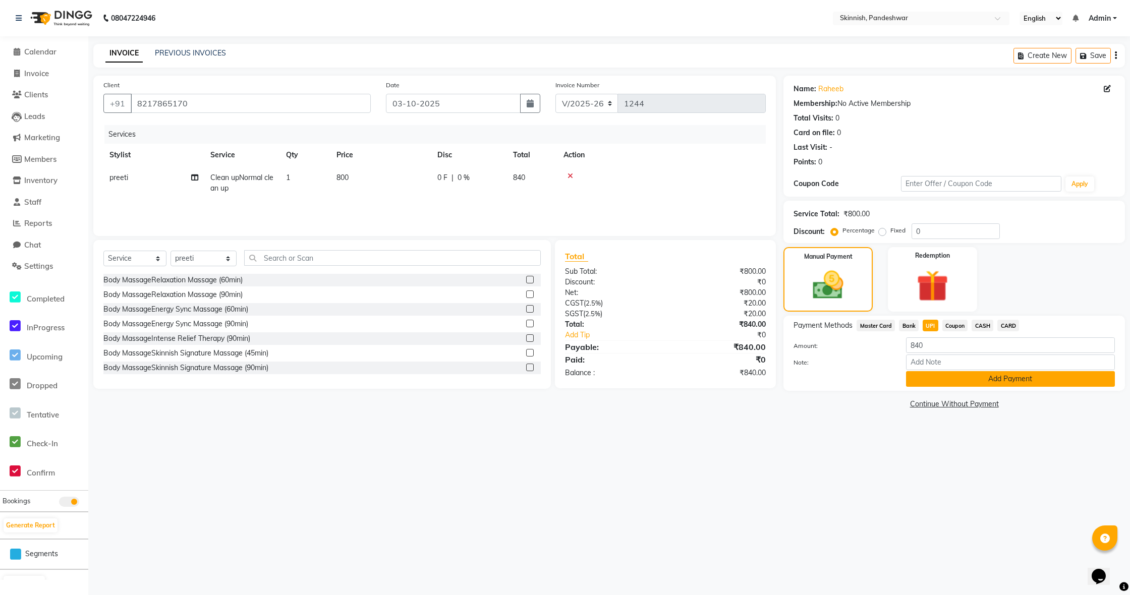
click at [962, 379] on button "Add Payment" at bounding box center [1010, 379] width 209 height 16
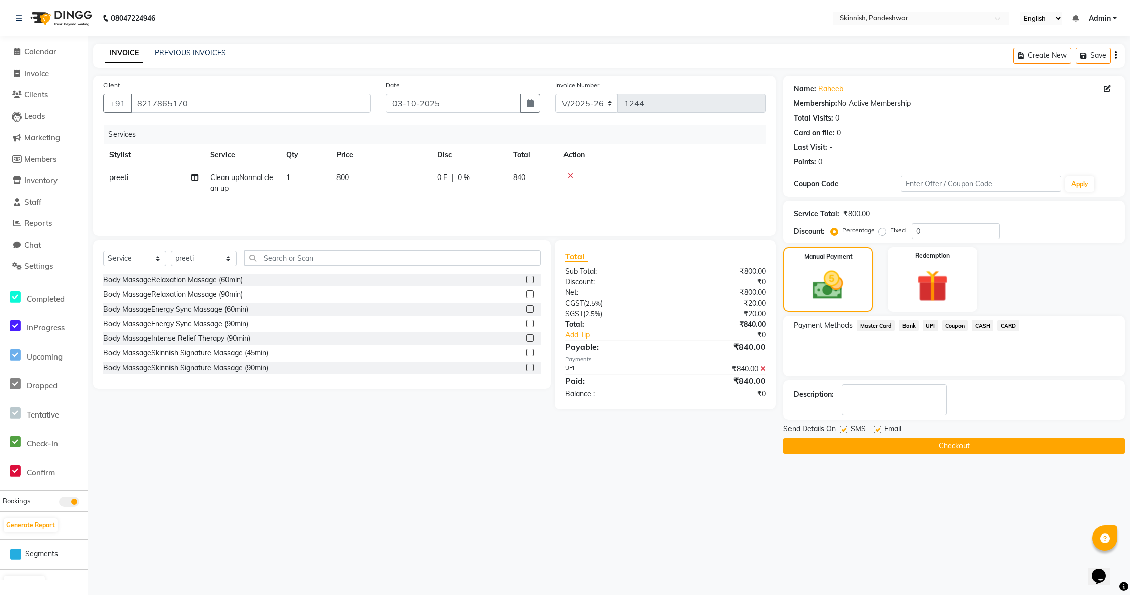
click at [933, 445] on button "Checkout" at bounding box center [955, 446] width 342 height 16
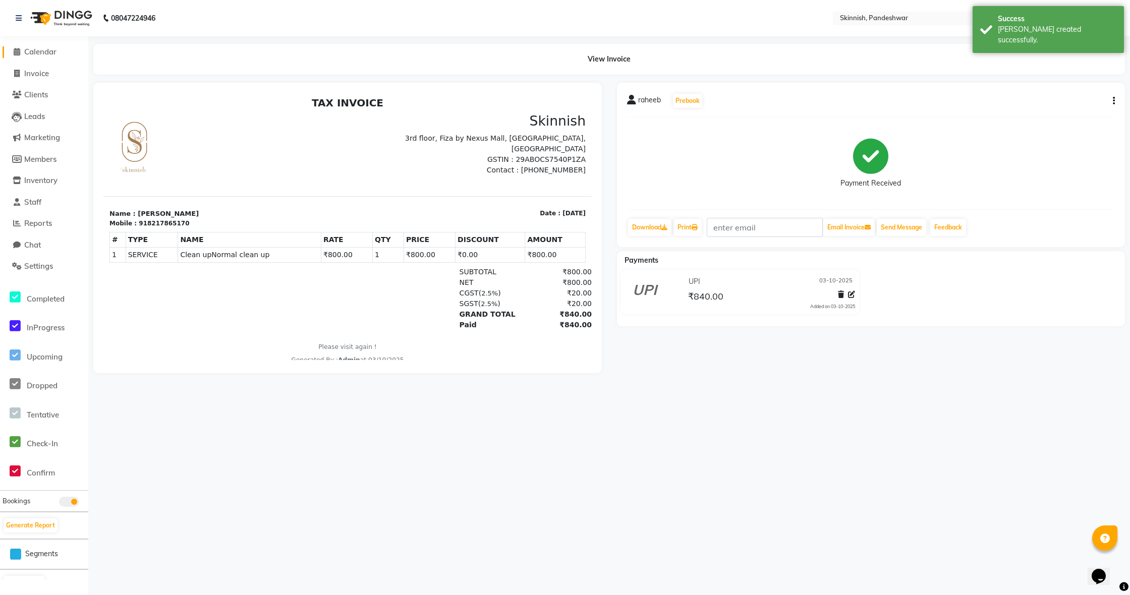
click at [25, 50] on span "Calendar" at bounding box center [40, 52] width 32 height 10
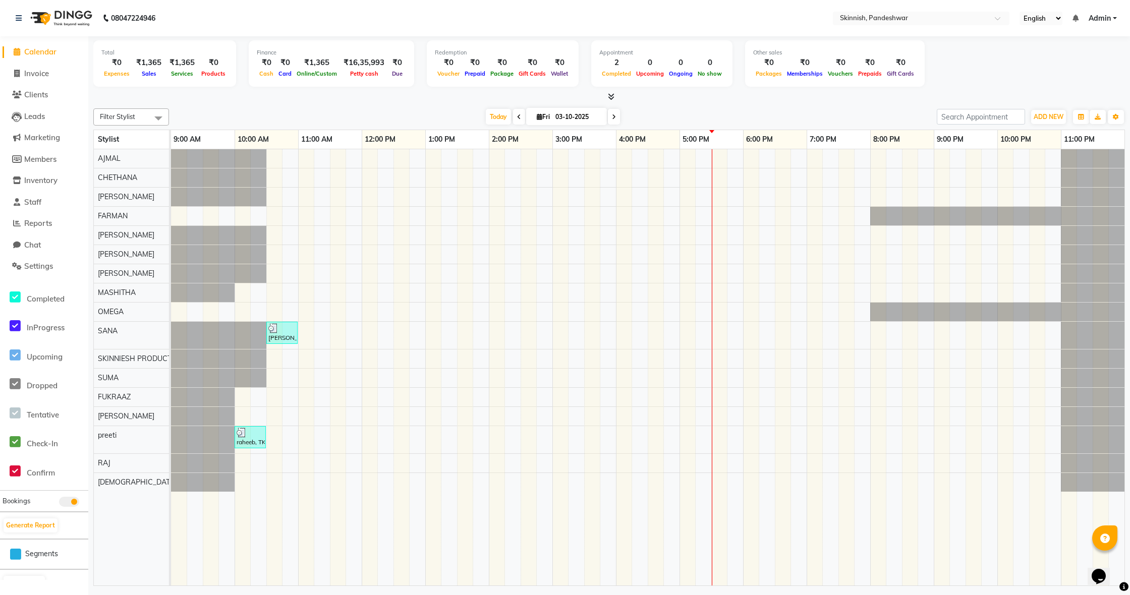
click at [336, 311] on div "[PERSON_NAME], TK01, 10:30 AM-11:00 AM, Tan RemovalFACE & NECK raheeb, TK02, 10…" at bounding box center [648, 367] width 954 height 436
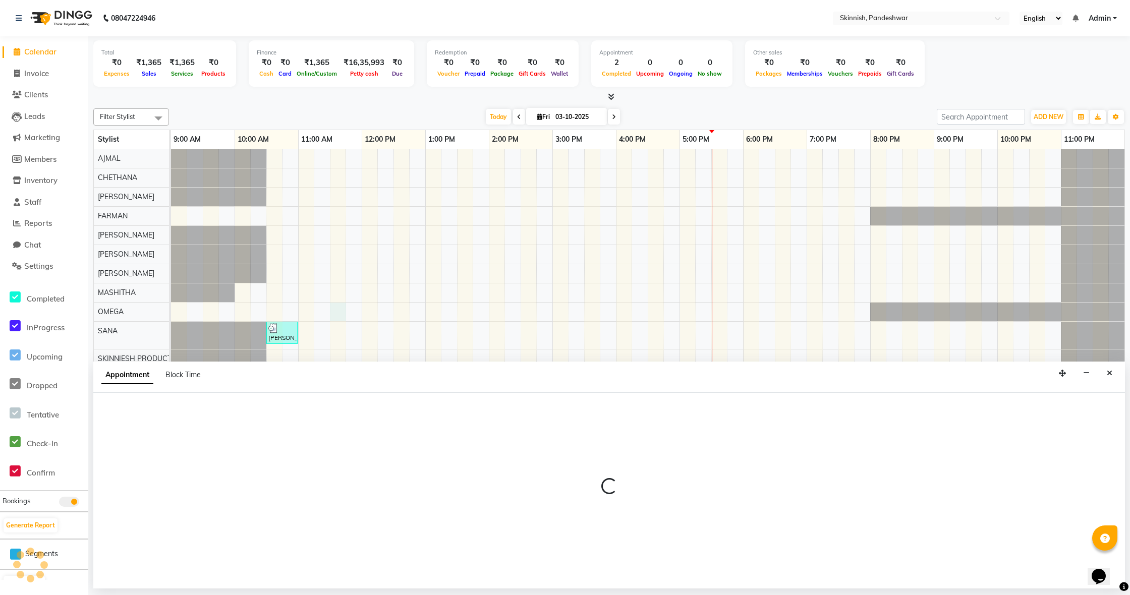
select select "70532"
select select "690"
select select "tentative"
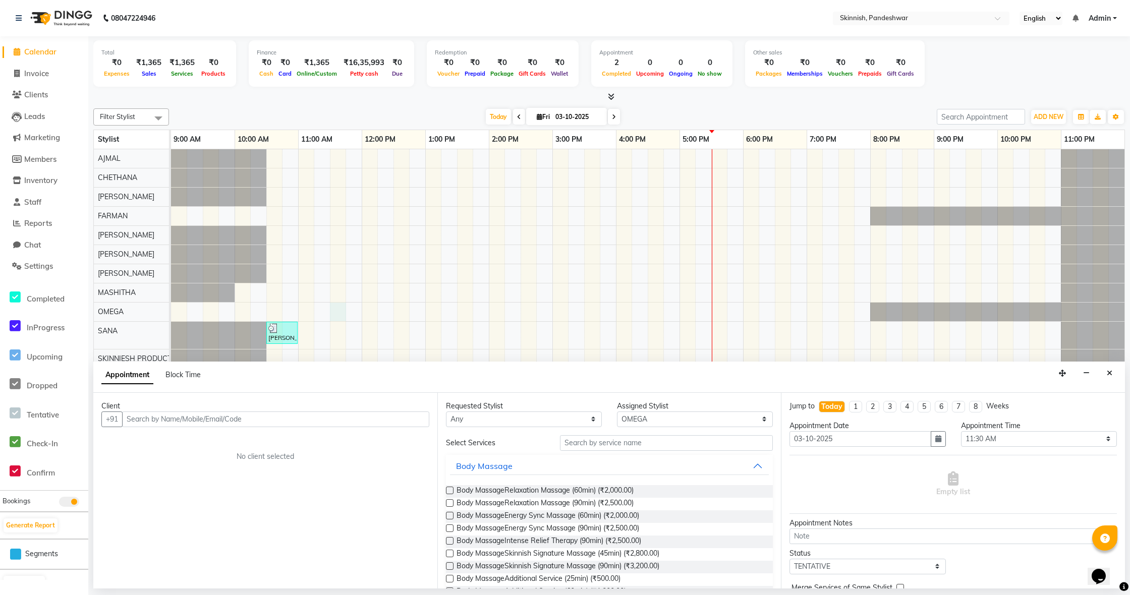
click at [234, 418] on input "text" at bounding box center [275, 420] width 307 height 16
type input "9591208220"
click at [404, 419] on span "Add Client" at bounding box center [409, 419] width 34 height 9
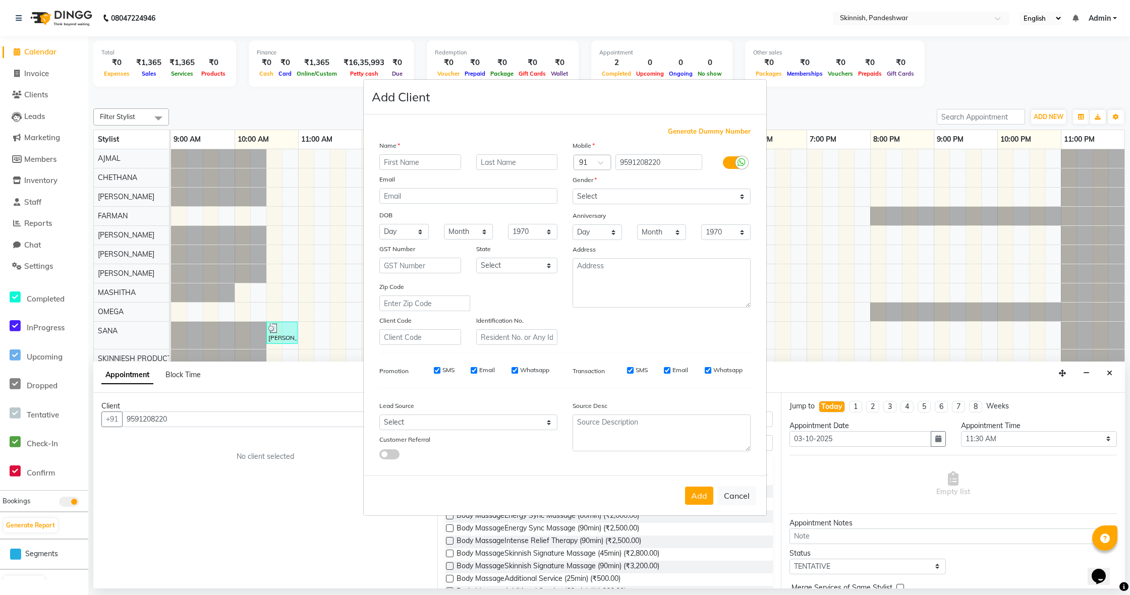
click at [412, 164] on input "text" at bounding box center [420, 162] width 82 height 16
type input "[PERSON_NAME]"
select select "[DEMOGRAPHIC_DATA]"
click at [700, 499] on button "Add" at bounding box center [699, 496] width 28 height 18
select select
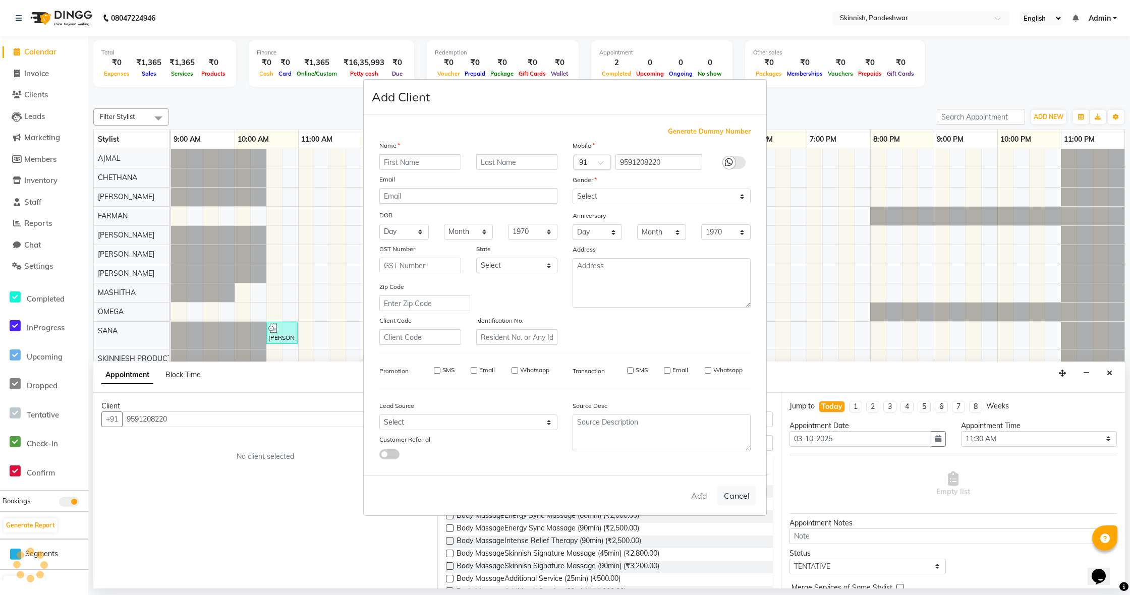
select select
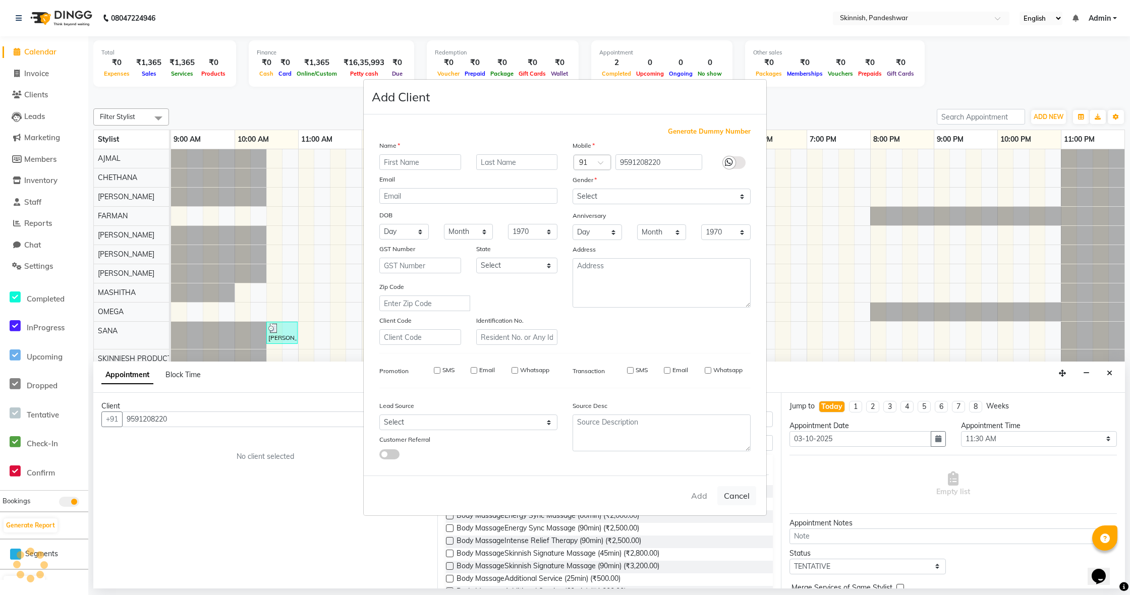
select select
checkbox input "false"
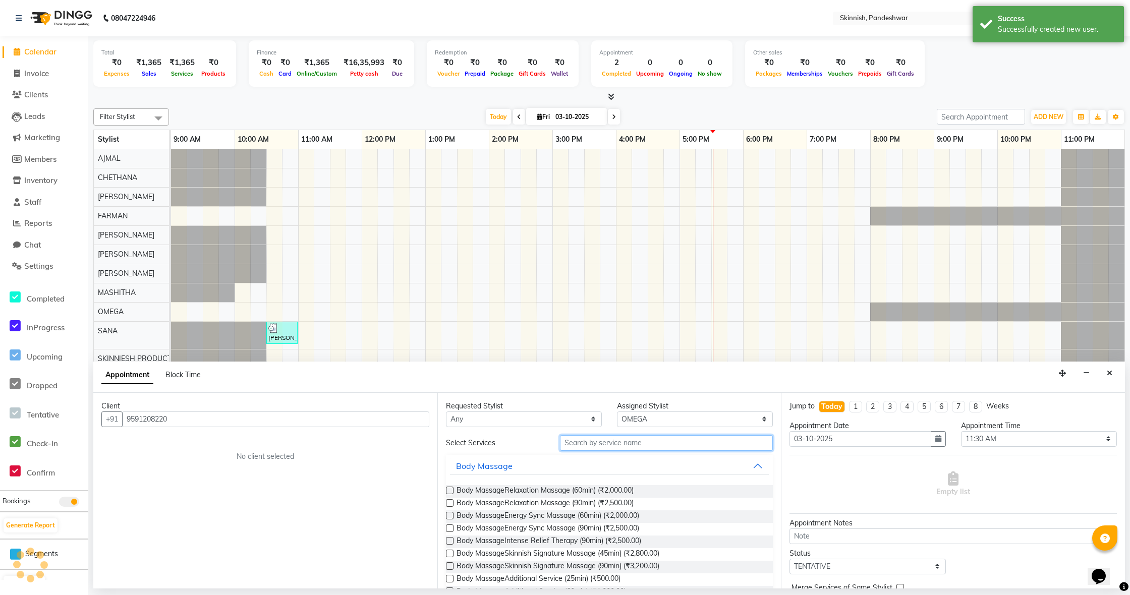
click at [647, 446] on input "text" at bounding box center [666, 443] width 213 height 16
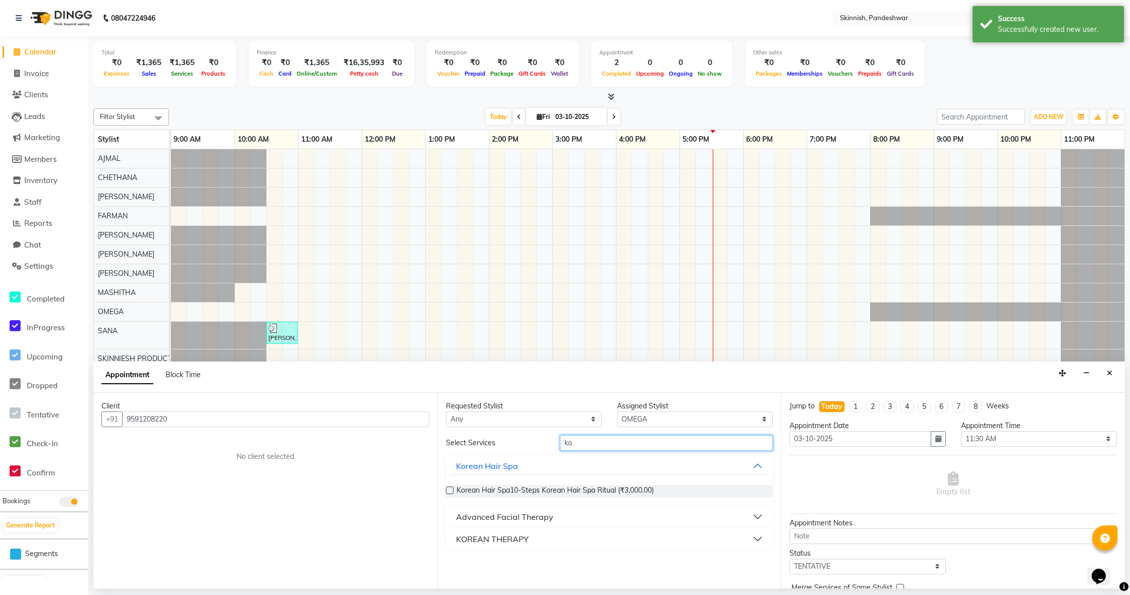
type input "k"
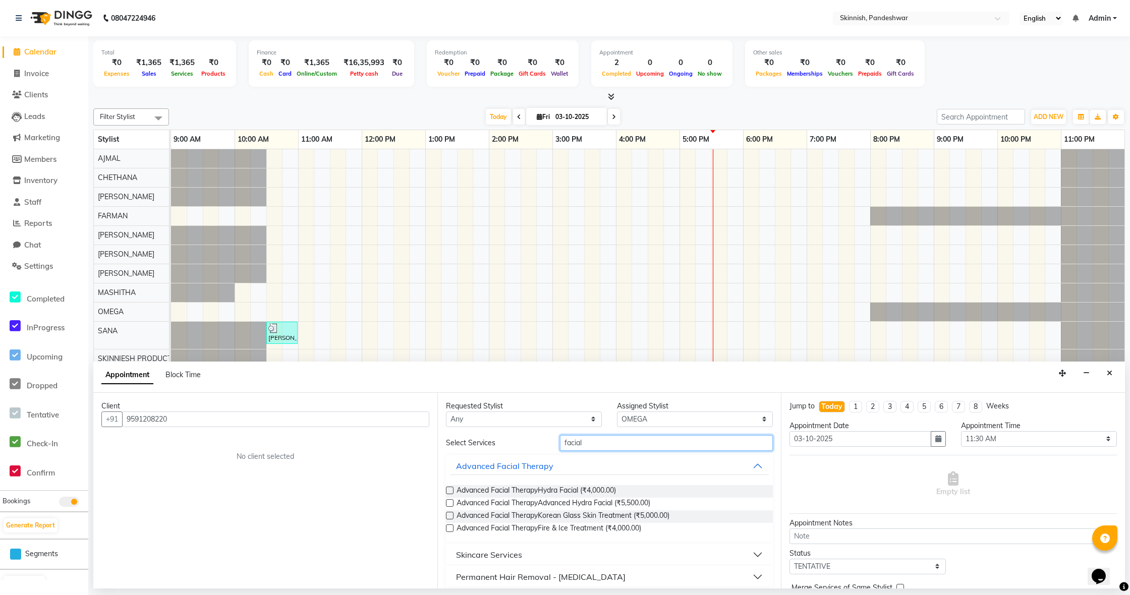
type input "facial"
click at [489, 547] on button "Skincare Services" at bounding box center [609, 555] width 319 height 18
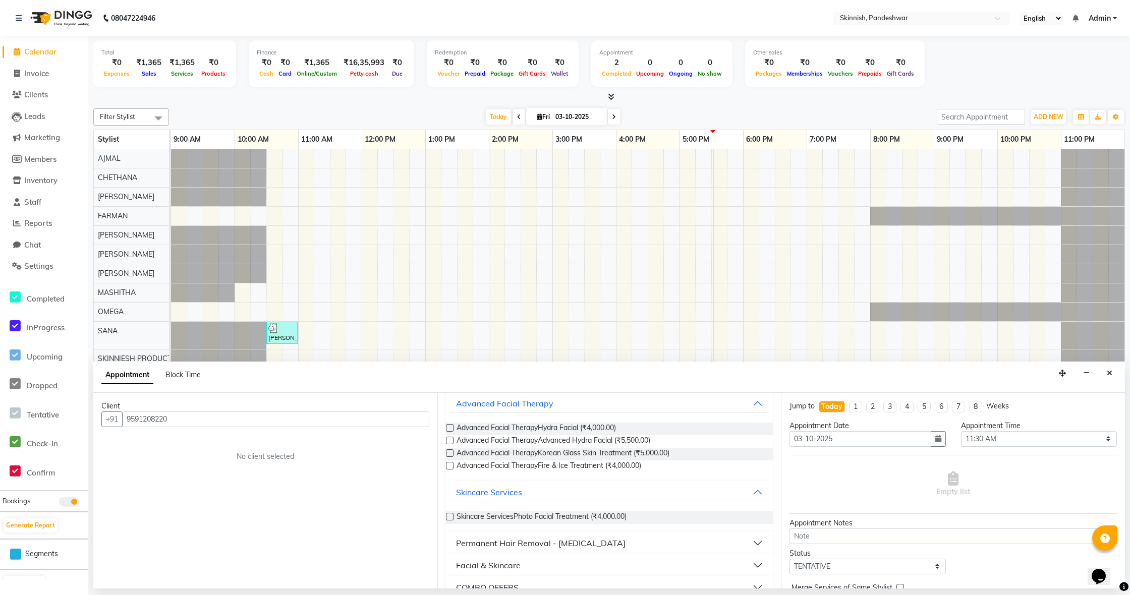
scroll to position [58, 0]
click at [450, 455] on label at bounding box center [450, 458] width 8 height 8
click at [450, 456] on input "checkbox" at bounding box center [449, 459] width 7 height 7
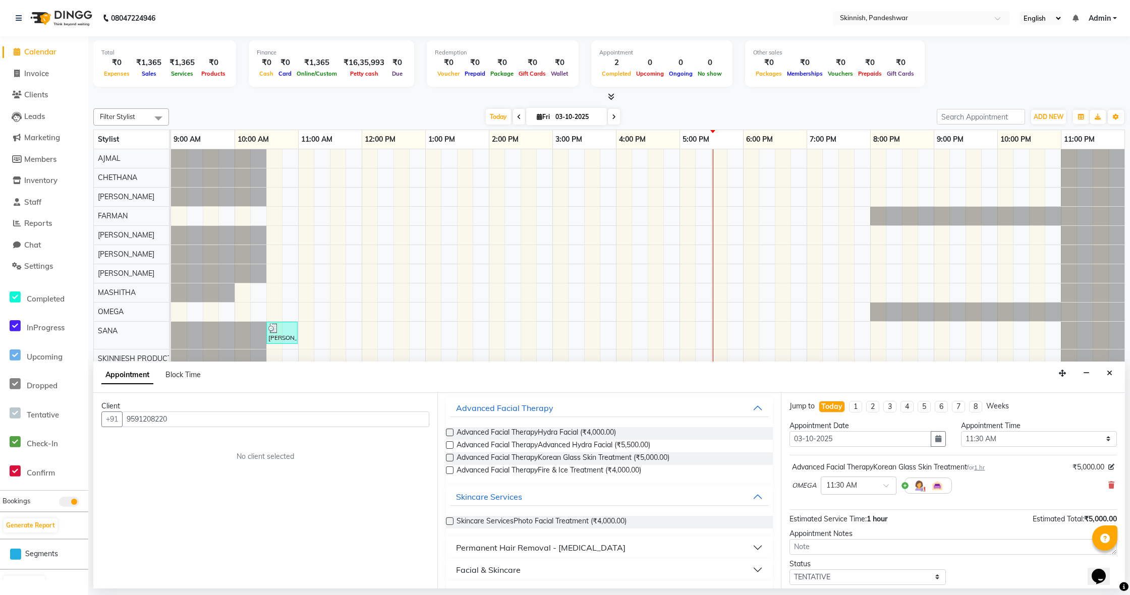
scroll to position [1, 0]
click at [449, 457] on label at bounding box center [450, 458] width 8 height 8
click at [449, 457] on input "checkbox" at bounding box center [449, 459] width 7 height 7
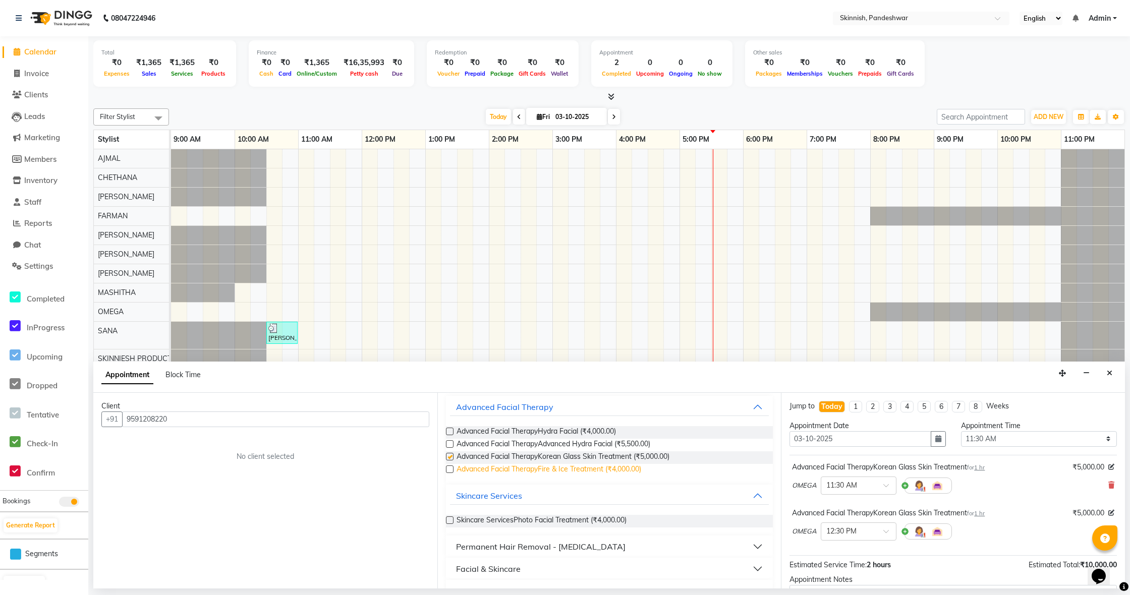
checkbox input "false"
click at [1114, 485] on icon at bounding box center [1112, 485] width 6 height 7
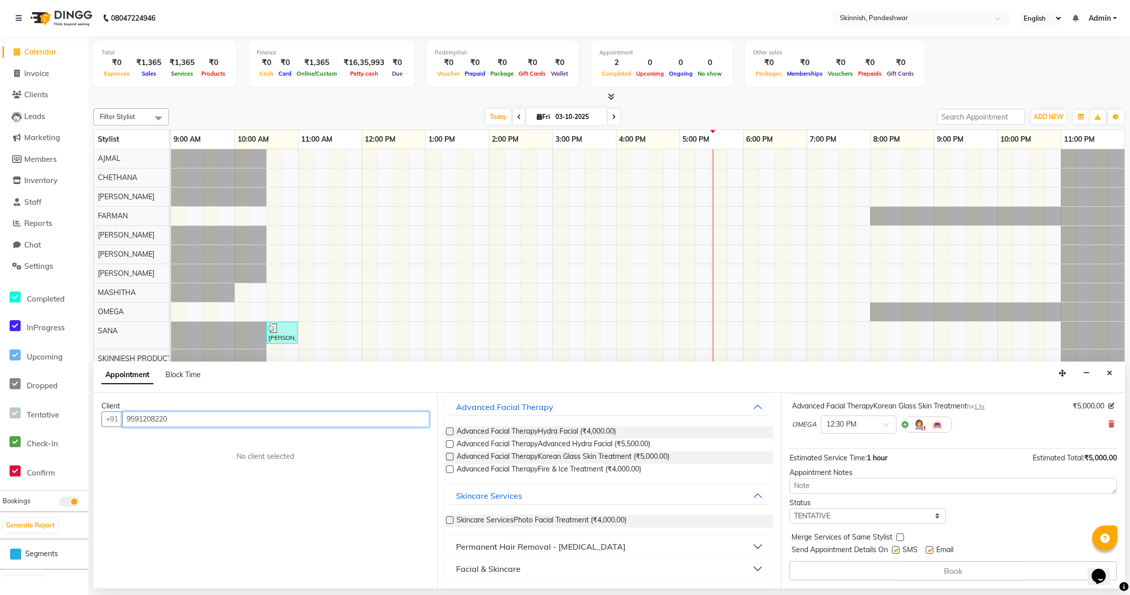
click at [191, 417] on input "9591208220" at bounding box center [275, 420] width 307 height 16
click at [216, 436] on ngb-highlight "959120822 0" at bounding box center [228, 441] width 52 height 10
type input "9591208220"
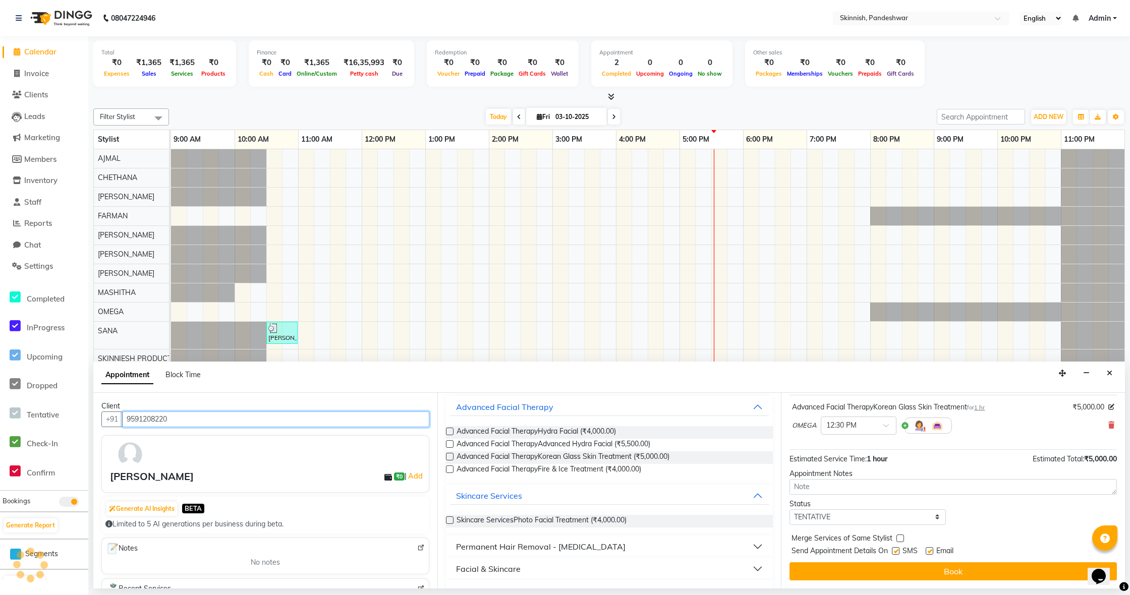
scroll to position [60, 0]
click at [944, 569] on button "Book" at bounding box center [953, 572] width 327 height 18
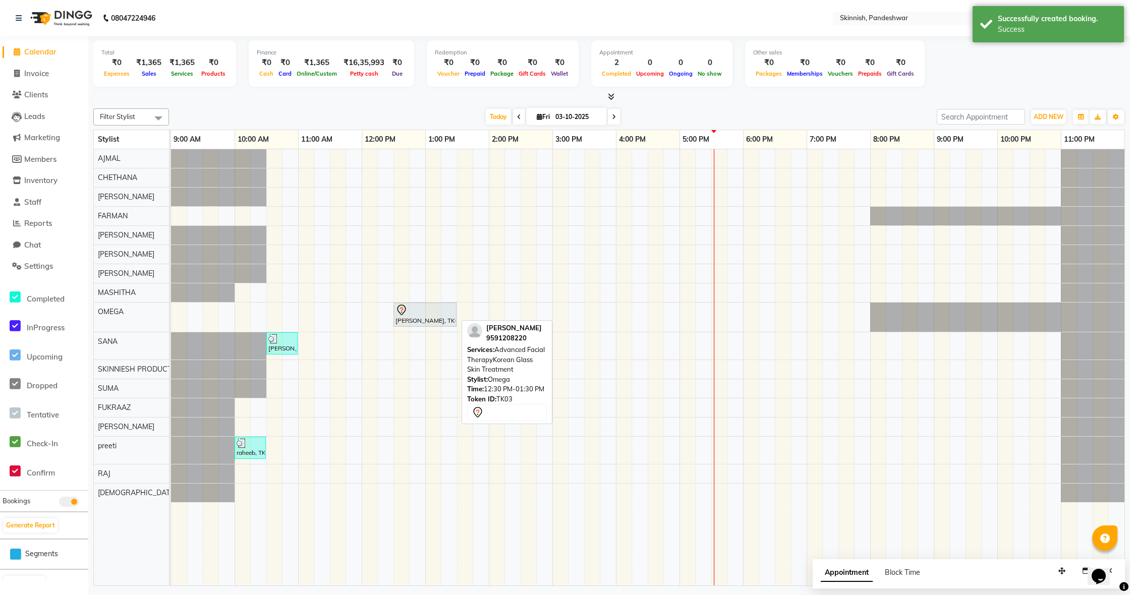
click at [411, 318] on div "[PERSON_NAME], TK03, 12:30 PM-01:30 PM, Advanced Facial TherapyKorean Glass Ski…" at bounding box center [425, 314] width 61 height 21
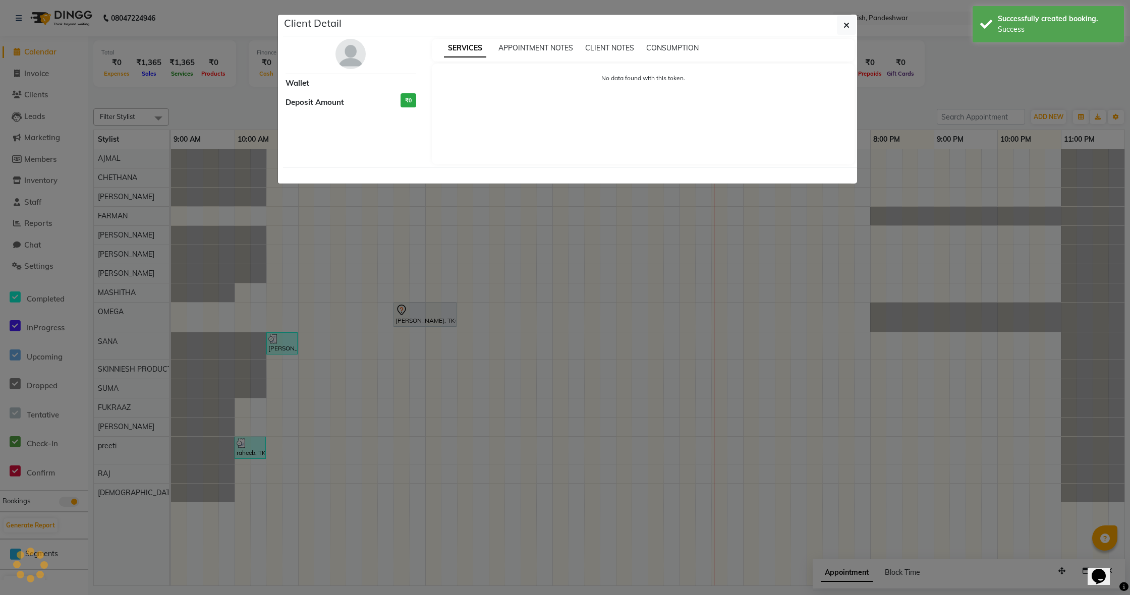
select select "7"
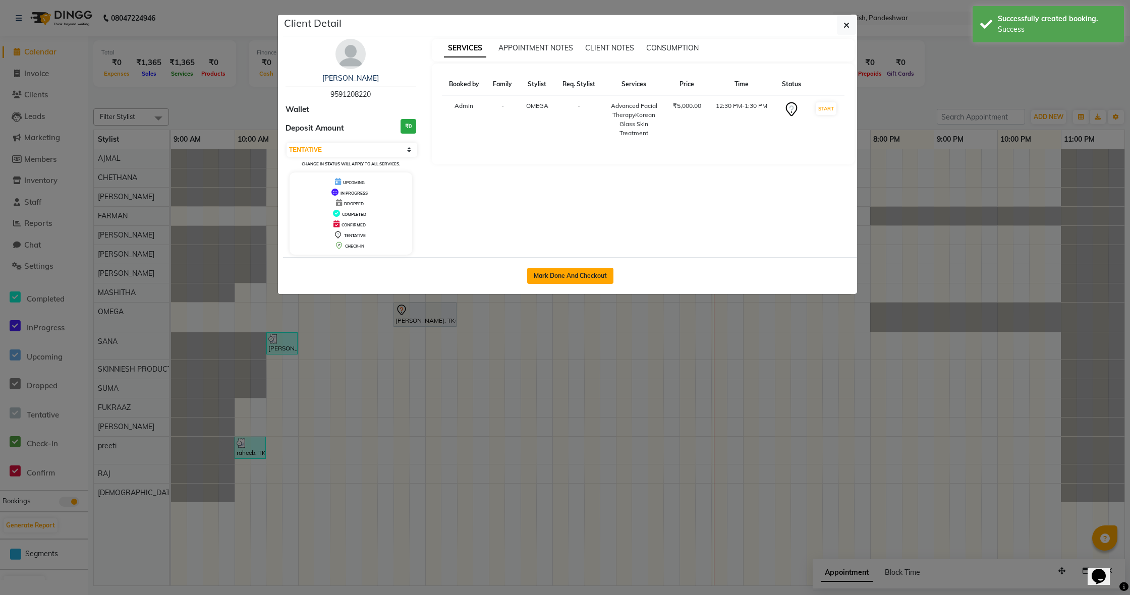
click at [558, 272] on button "Mark Done And Checkout" at bounding box center [570, 276] width 86 height 16
select select "7886"
select select "service"
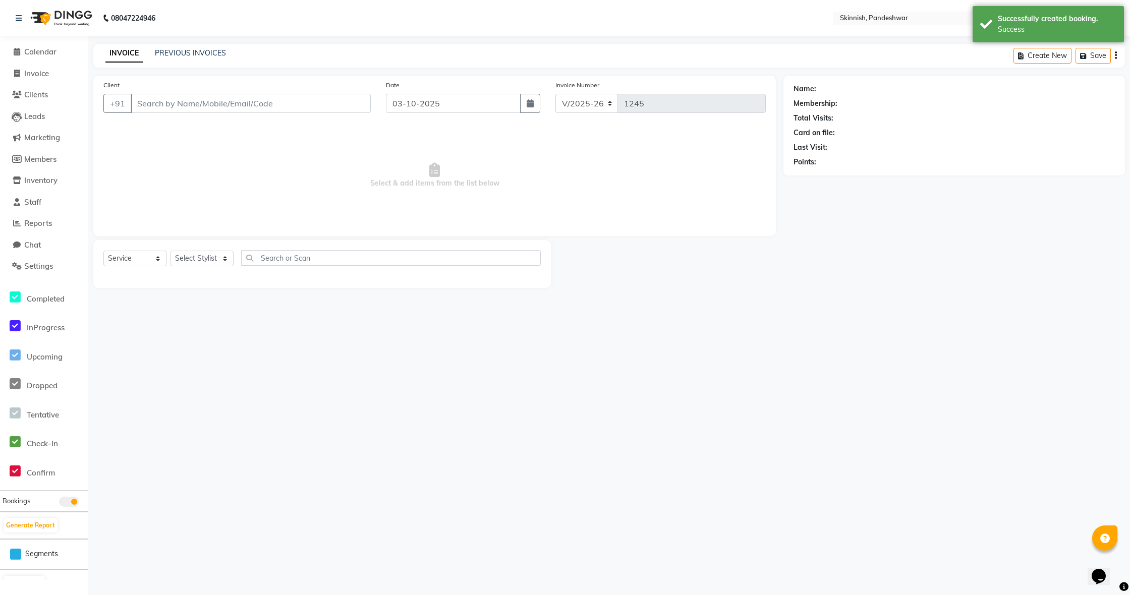
select select "3"
type input "9591208220"
select select "70532"
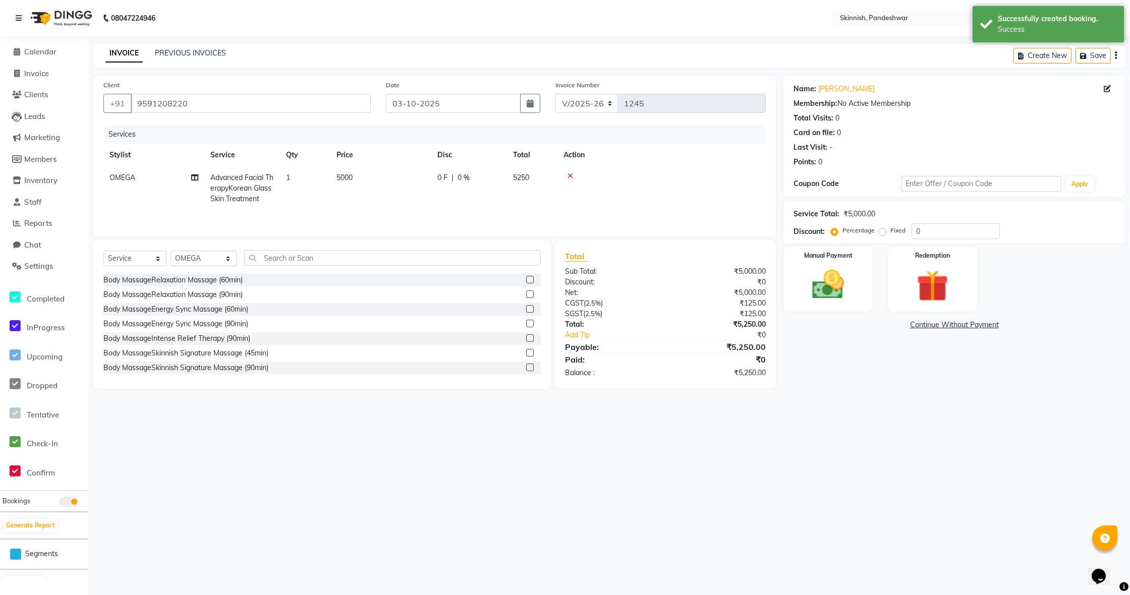
click at [352, 177] on span "5000" at bounding box center [345, 177] width 16 height 9
select select "70532"
click at [860, 267] on div "Manual Payment" at bounding box center [828, 279] width 93 height 67
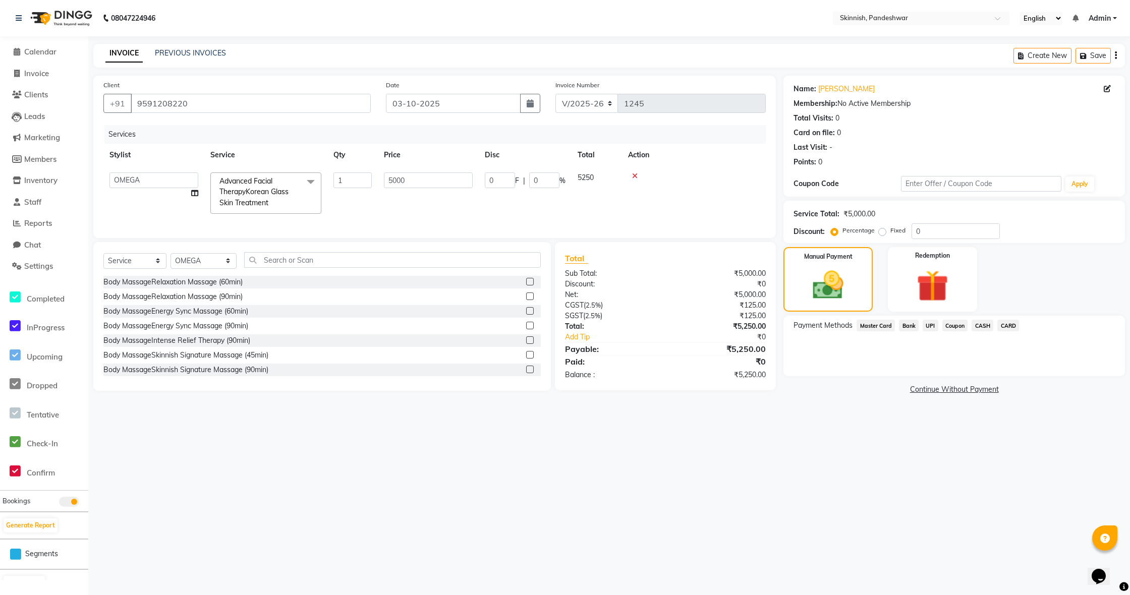
drag, startPoint x: 880, startPoint y: 230, endPoint x: 891, endPoint y: 231, distance: 10.6
click at [891, 230] on label "Fixed" at bounding box center [898, 230] width 15 height 9
click at [881, 230] on input "Fixed" at bounding box center [884, 230] width 7 height 7
radio input "true"
click at [912, 231] on input "0" at bounding box center [956, 232] width 88 height 16
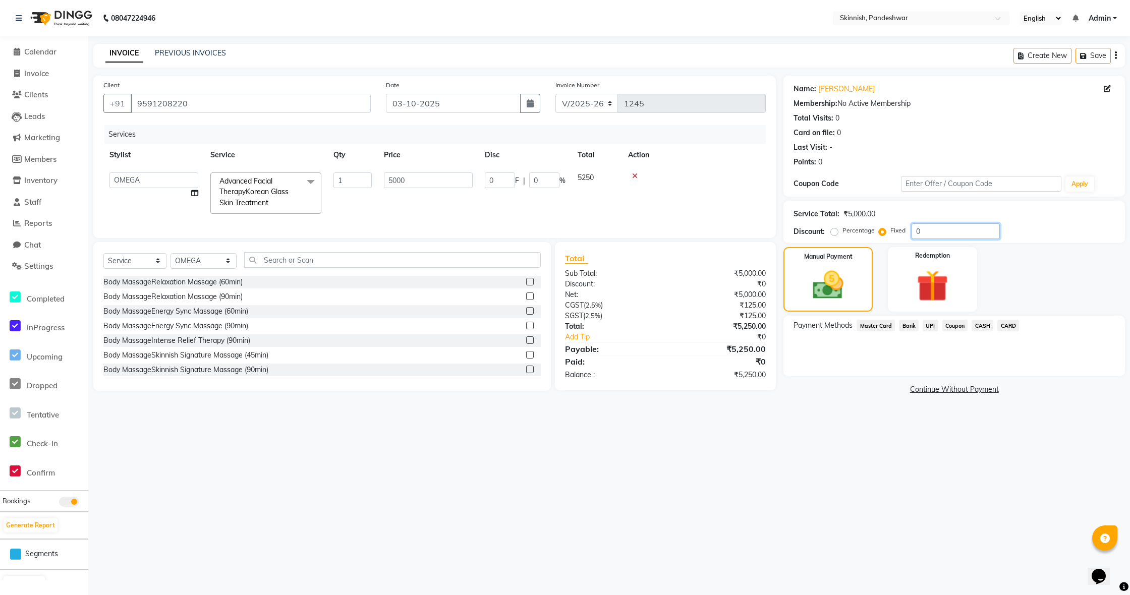
type input "10"
type input "0.2"
type input "10"
drag, startPoint x: 835, startPoint y: 231, endPoint x: 846, endPoint y: 236, distance: 12.4
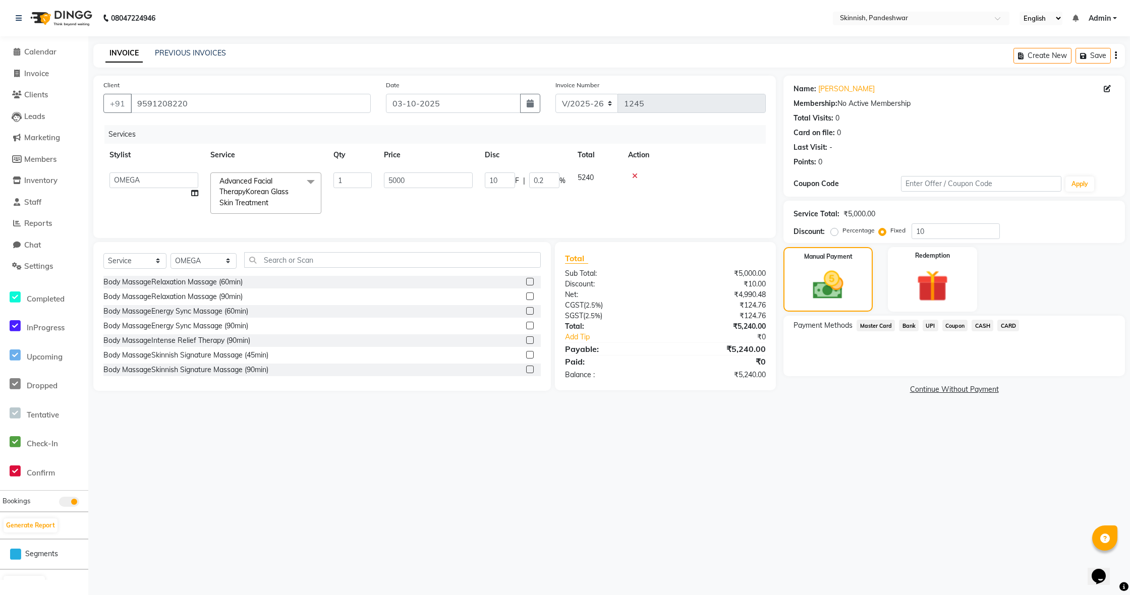
click at [843, 231] on label "Percentage" at bounding box center [859, 230] width 32 height 9
click at [835, 231] on input "Percentage" at bounding box center [836, 230] width 7 height 7
radio input "true"
type input "500"
type input "10"
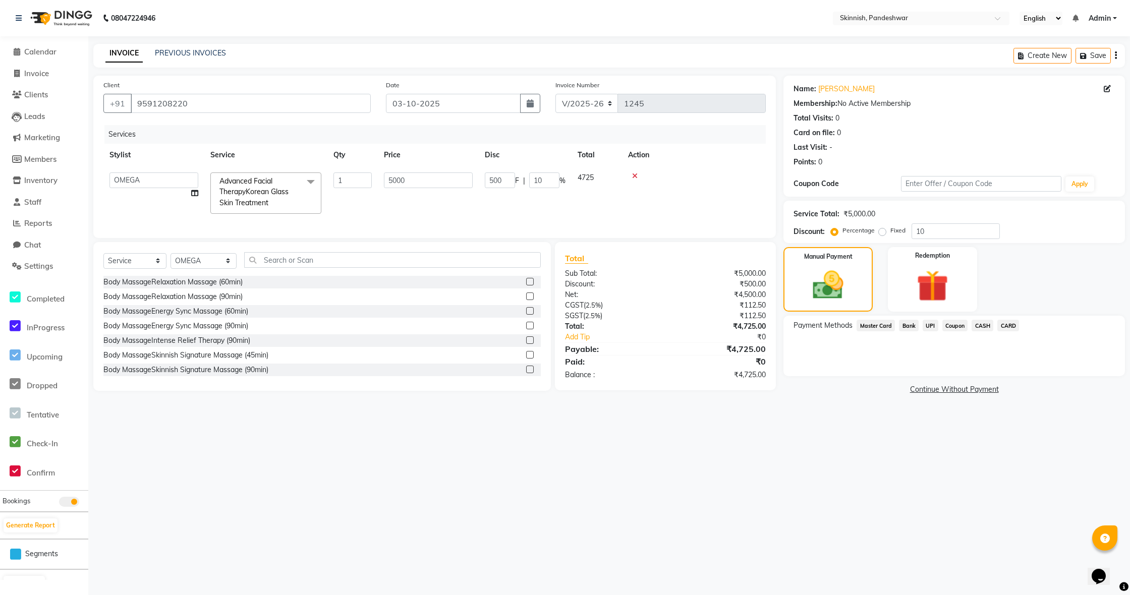
click at [928, 330] on span "UPI" at bounding box center [931, 326] width 16 height 12
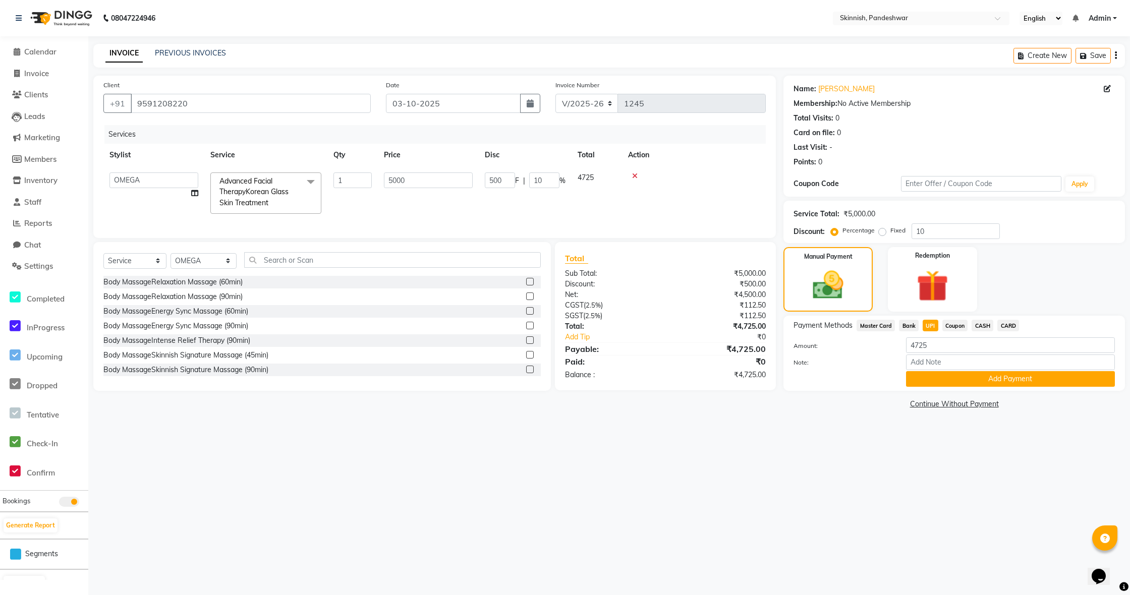
click at [940, 378] on button "Add Payment" at bounding box center [1010, 379] width 209 height 16
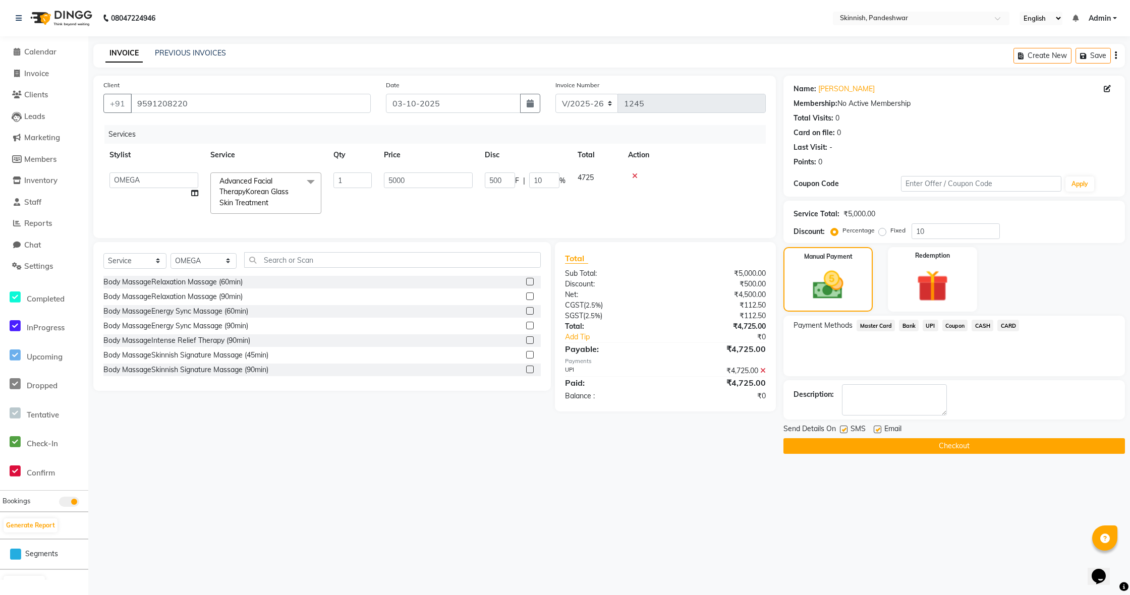
click at [937, 446] on button "Checkout" at bounding box center [955, 446] width 342 height 16
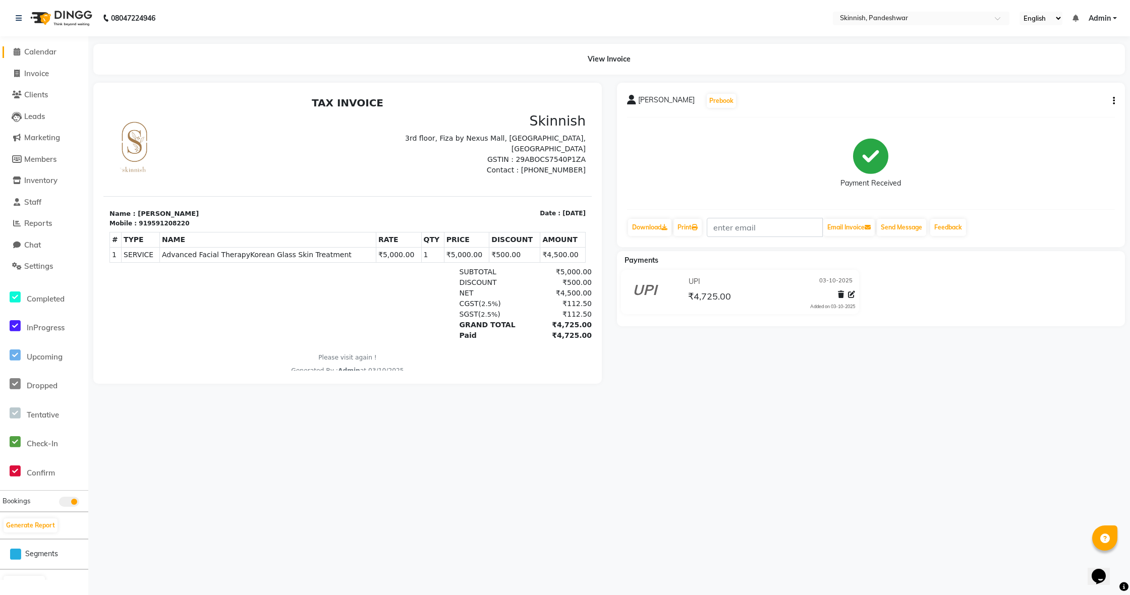
click at [46, 47] on span "Calendar" at bounding box center [40, 52] width 32 height 10
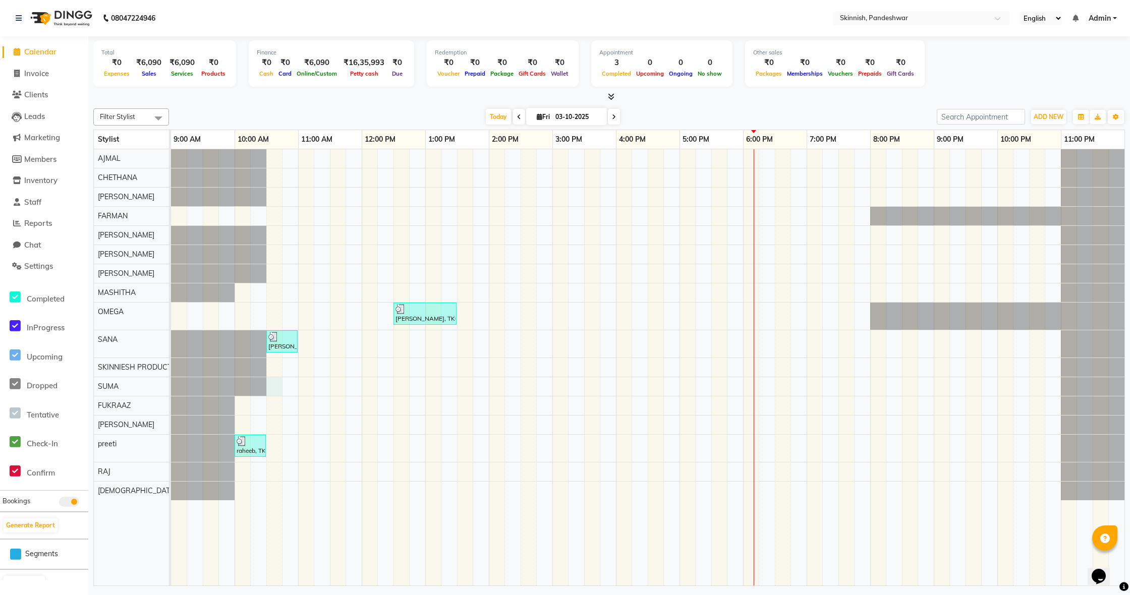
click at [278, 381] on div "[PERSON_NAME], TK03, 12:30 PM-01:30 PM, Advanced Facial TherapyKorean Glass Ski…" at bounding box center [648, 367] width 954 height 436
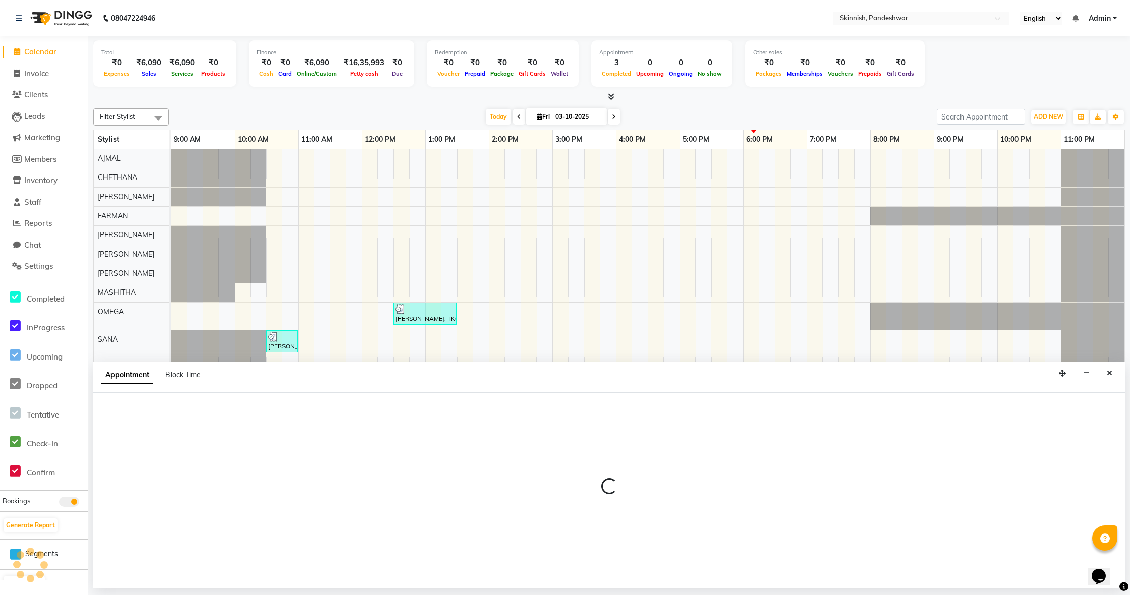
select select "70878"
select select "630"
select select "tentative"
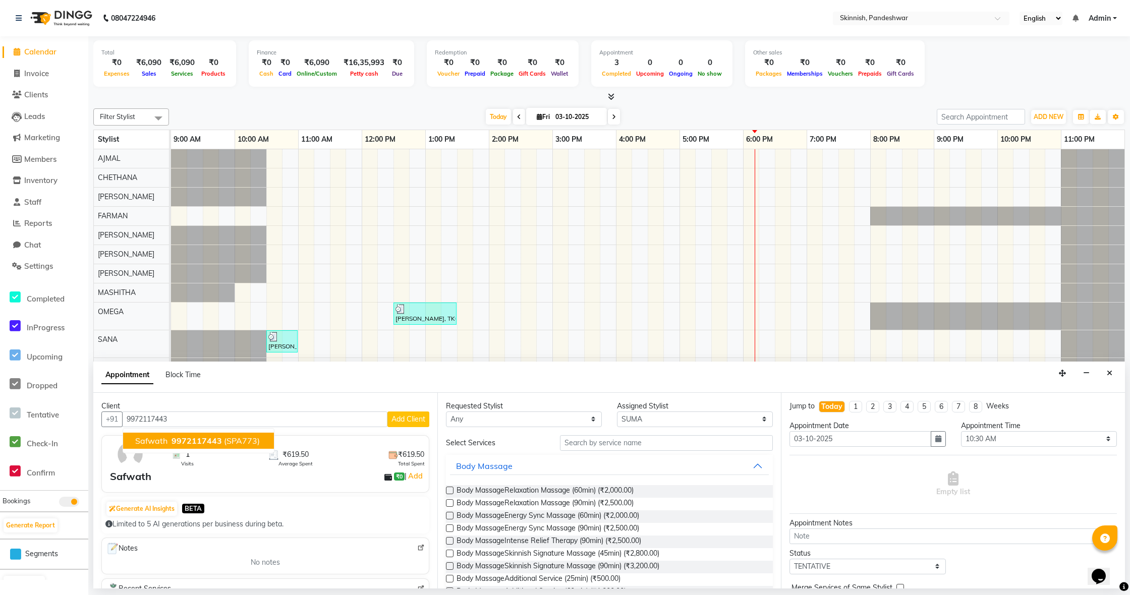
click at [183, 443] on span "9972117443" at bounding box center [197, 441] width 50 height 10
type input "9972117443"
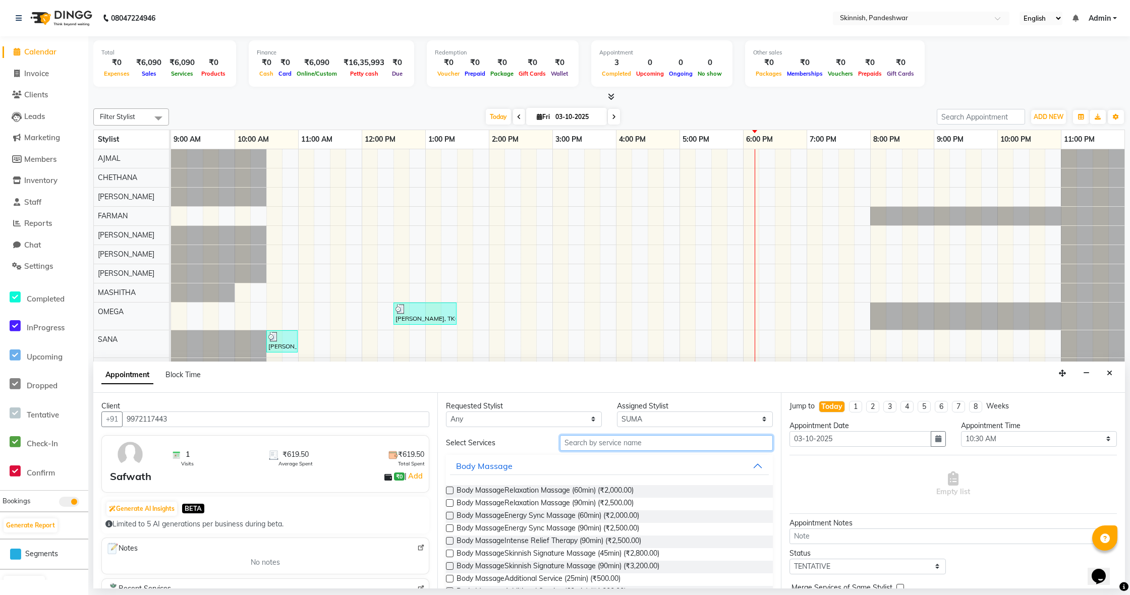
click at [629, 446] on input "text" at bounding box center [666, 443] width 213 height 16
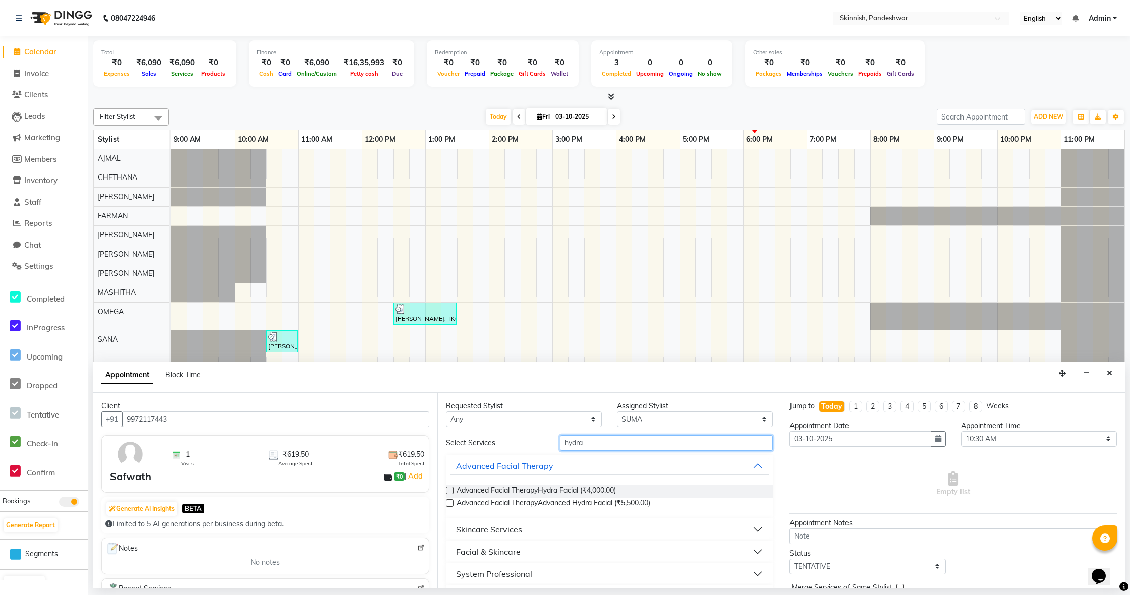
type input "hydra"
drag, startPoint x: 449, startPoint y: 490, endPoint x: 457, endPoint y: 489, distance: 8.1
click at [449, 490] on label at bounding box center [450, 491] width 8 height 8
click at [449, 490] on input "checkbox" at bounding box center [449, 491] width 7 height 7
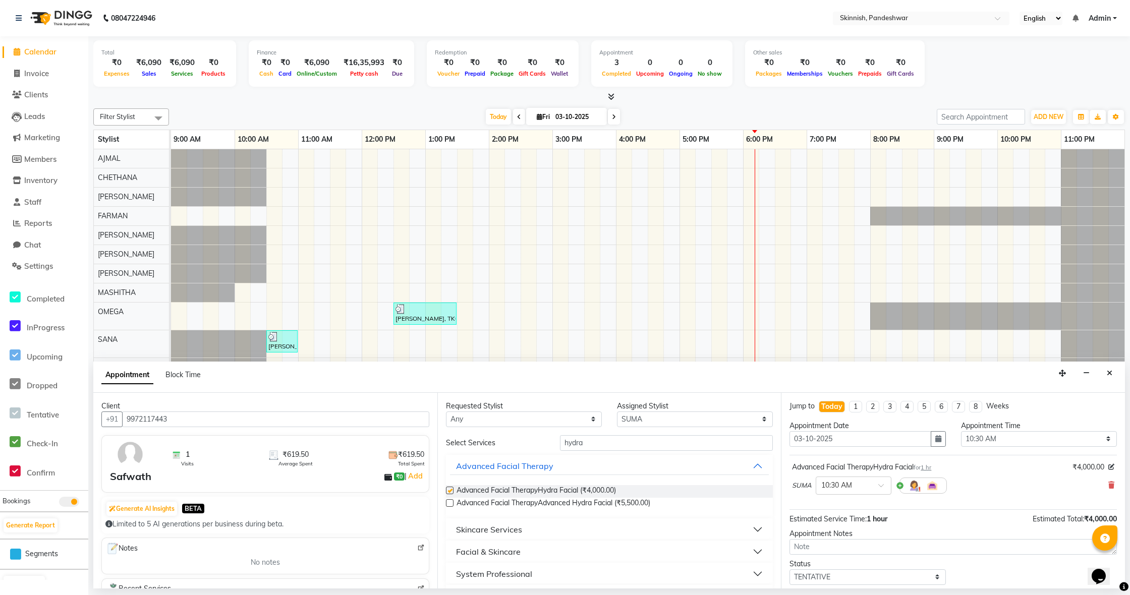
checkbox input "false"
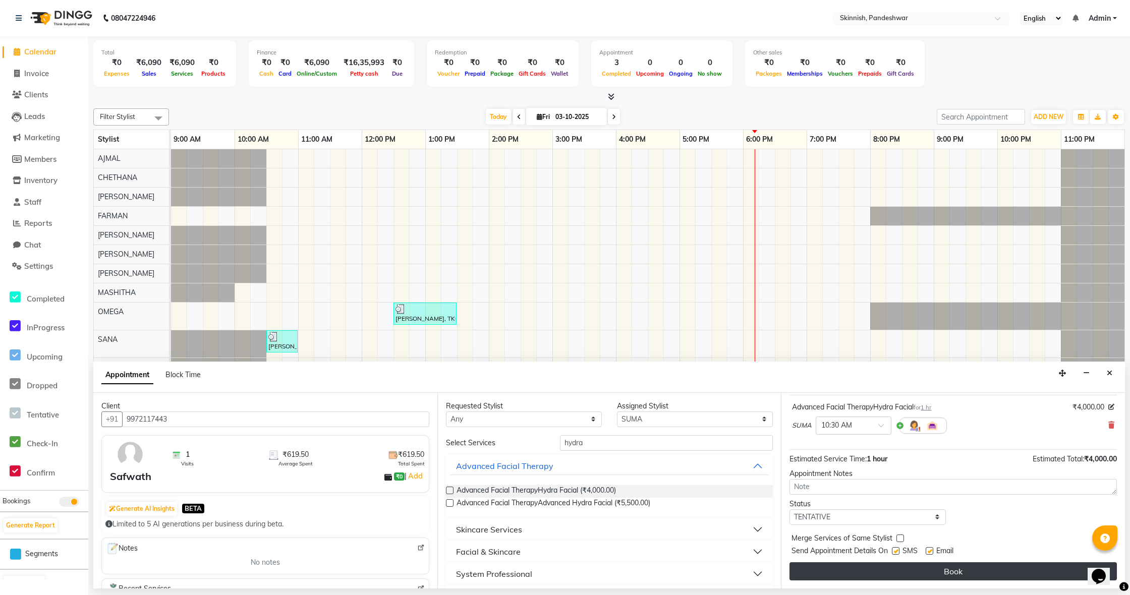
scroll to position [60, 0]
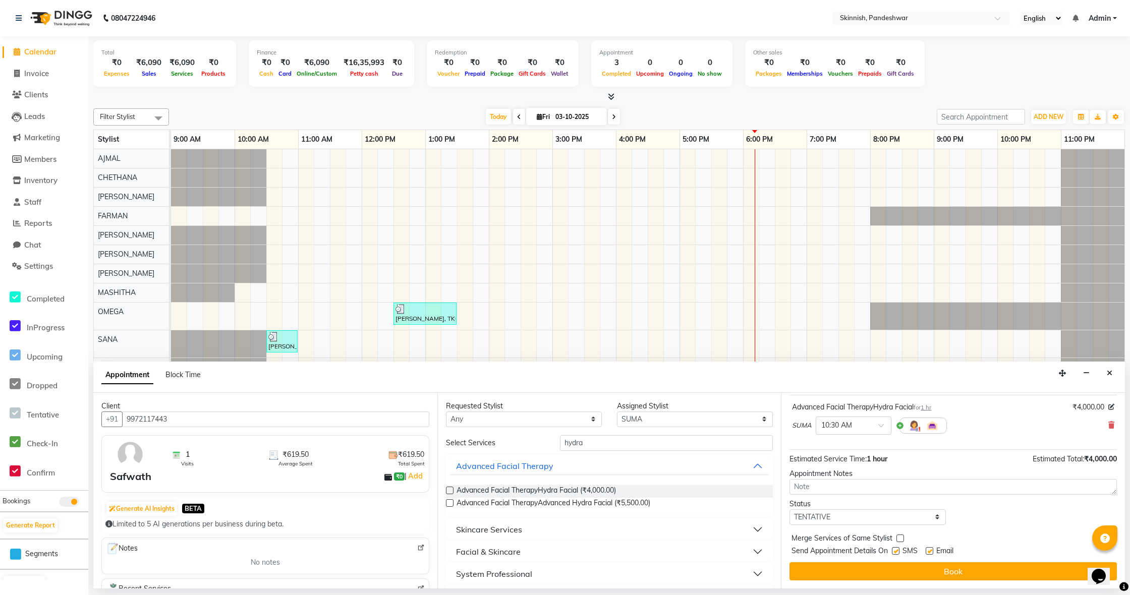
click at [871, 571] on button "Book" at bounding box center [953, 572] width 327 height 18
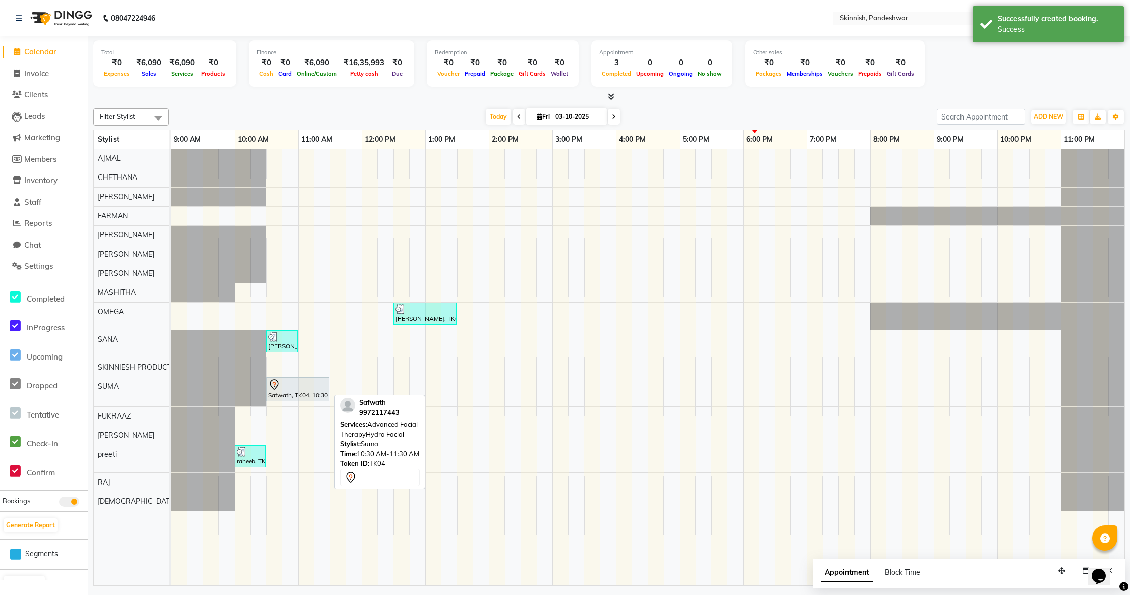
click at [281, 397] on div "Safwath, TK04, 10:30 AM-11:30 AM, Advanced Facial TherapyHydra Facial" at bounding box center [297, 389] width 61 height 21
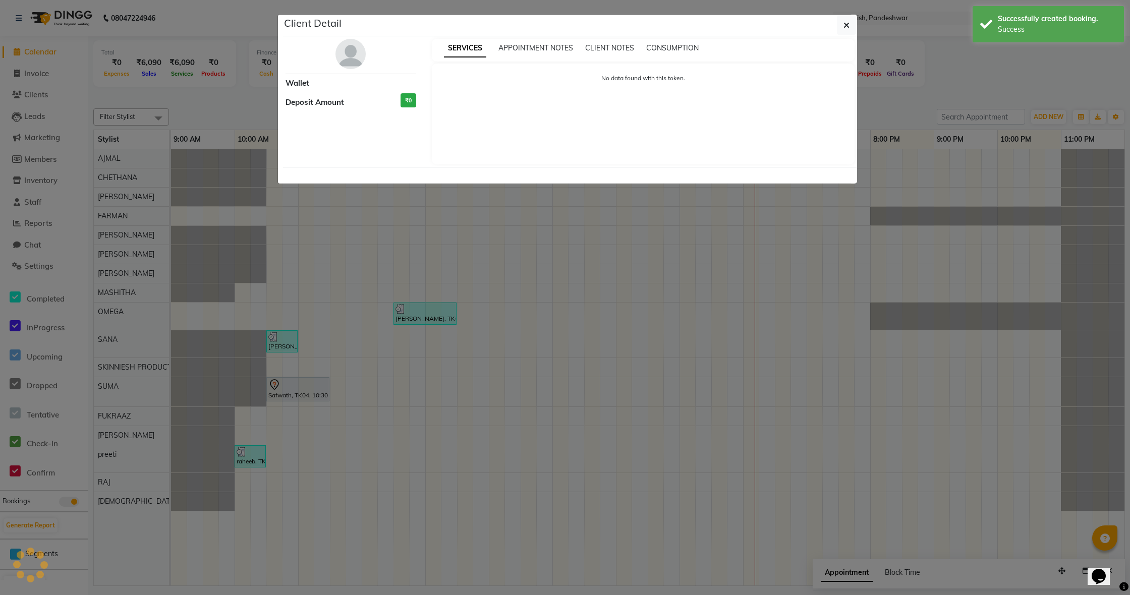
select select "7"
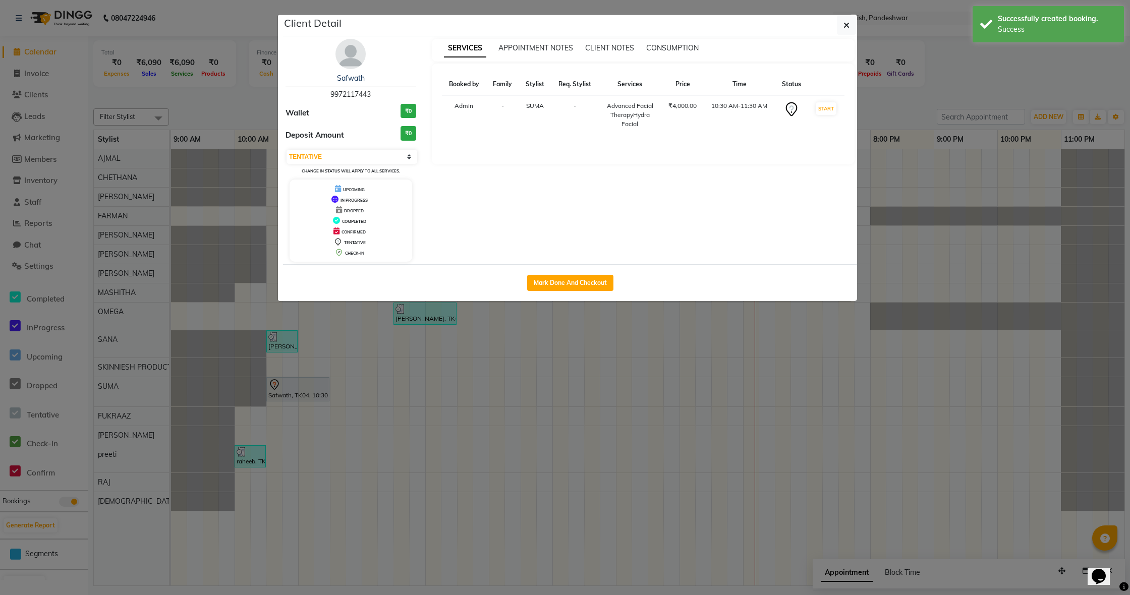
drag, startPoint x: 560, startPoint y: 286, endPoint x: 554, endPoint y: 286, distance: 6.1
click at [560, 286] on button "Mark Done And Checkout" at bounding box center [570, 283] width 86 height 16
select select "7886"
select select "service"
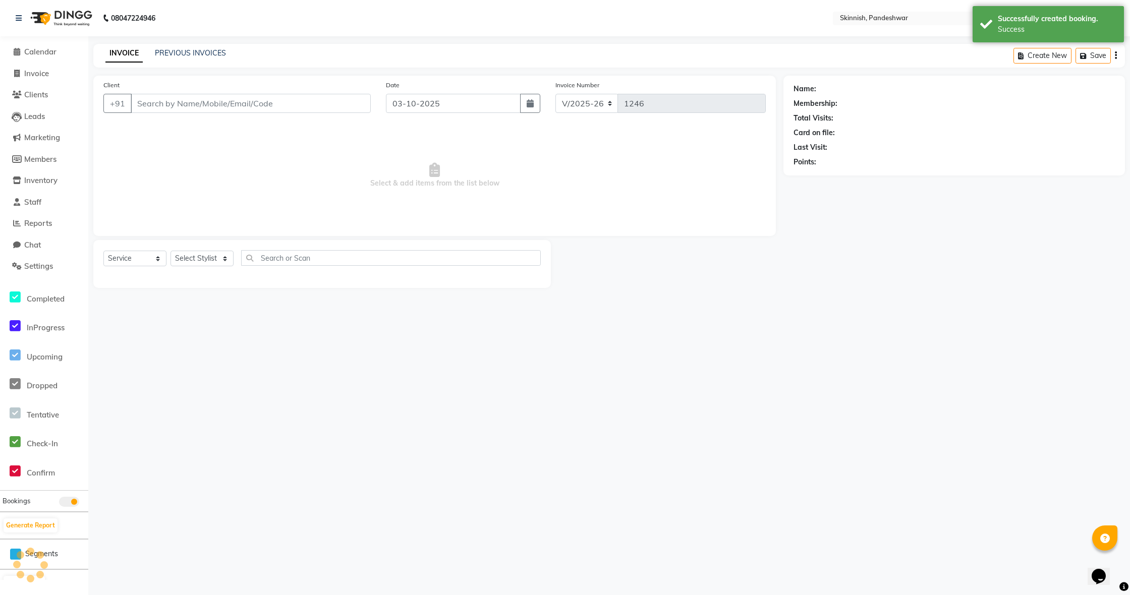
select select "3"
type input "9972117443"
select select "70878"
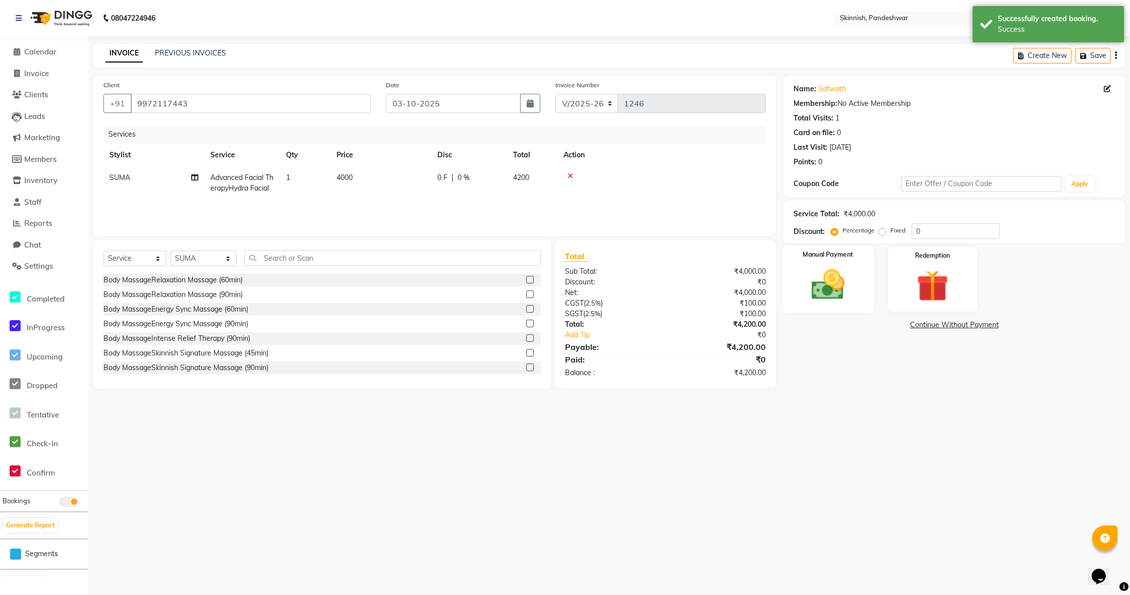
drag, startPoint x: 840, startPoint y: 286, endPoint x: 844, endPoint y: 305, distance: 19.1
click at [840, 286] on img at bounding box center [828, 285] width 54 height 38
drag, startPoint x: 933, startPoint y: 325, endPoint x: 929, endPoint y: 329, distance: 5.8
click at [932, 325] on span "UPI" at bounding box center [931, 326] width 16 height 12
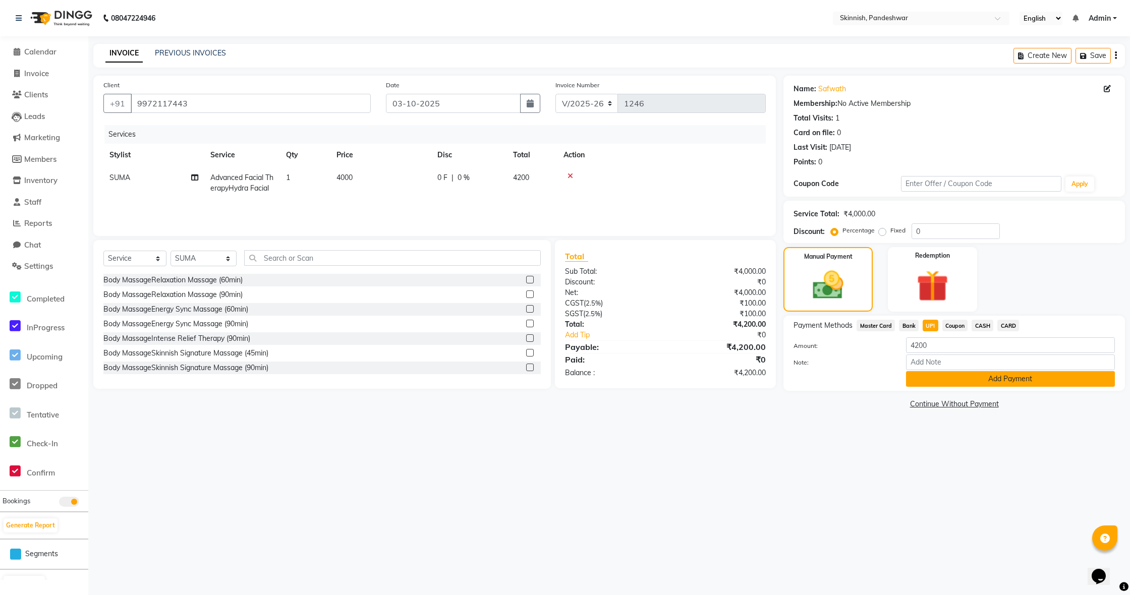
click at [924, 384] on button "Add Payment" at bounding box center [1010, 379] width 209 height 16
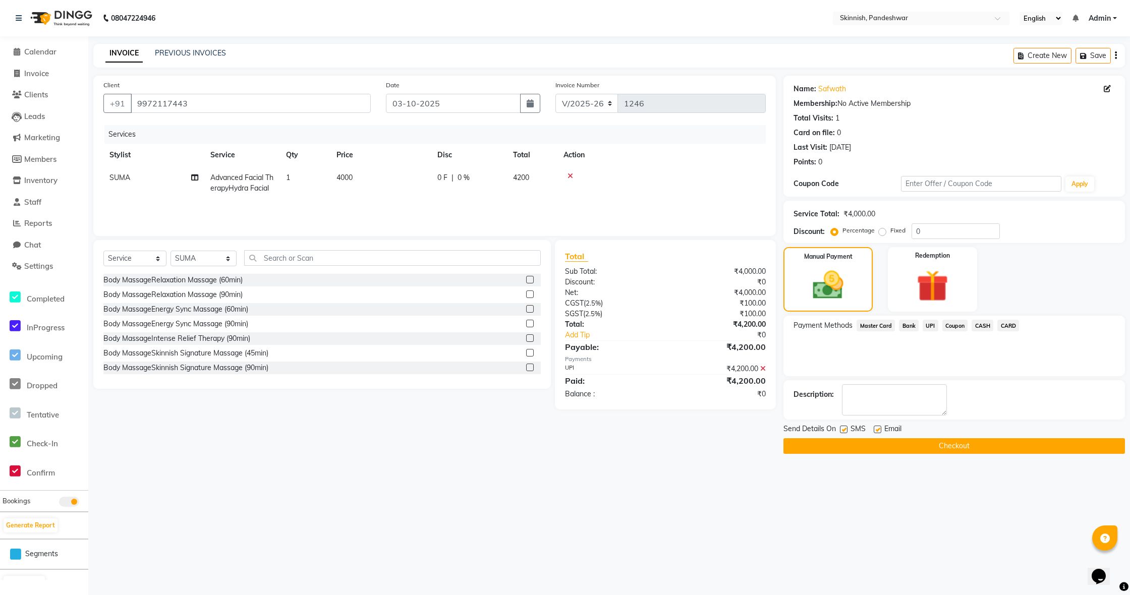
click at [896, 447] on button "Checkout" at bounding box center [955, 446] width 342 height 16
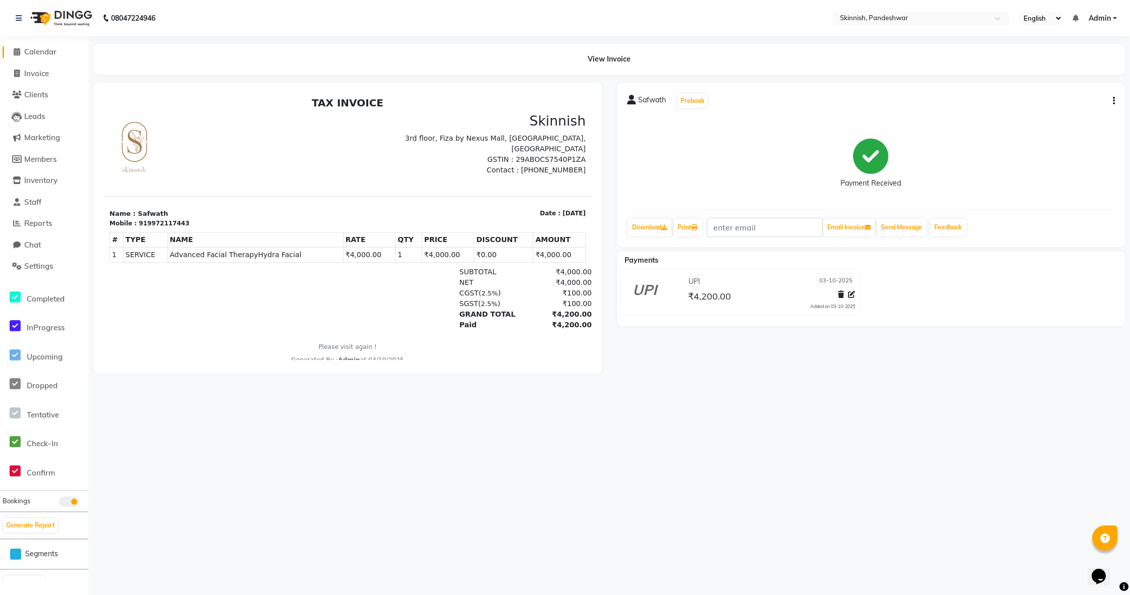
click at [15, 47] on span at bounding box center [16, 52] width 15 height 12
